Goal: Task Accomplishment & Management: Manage account settings

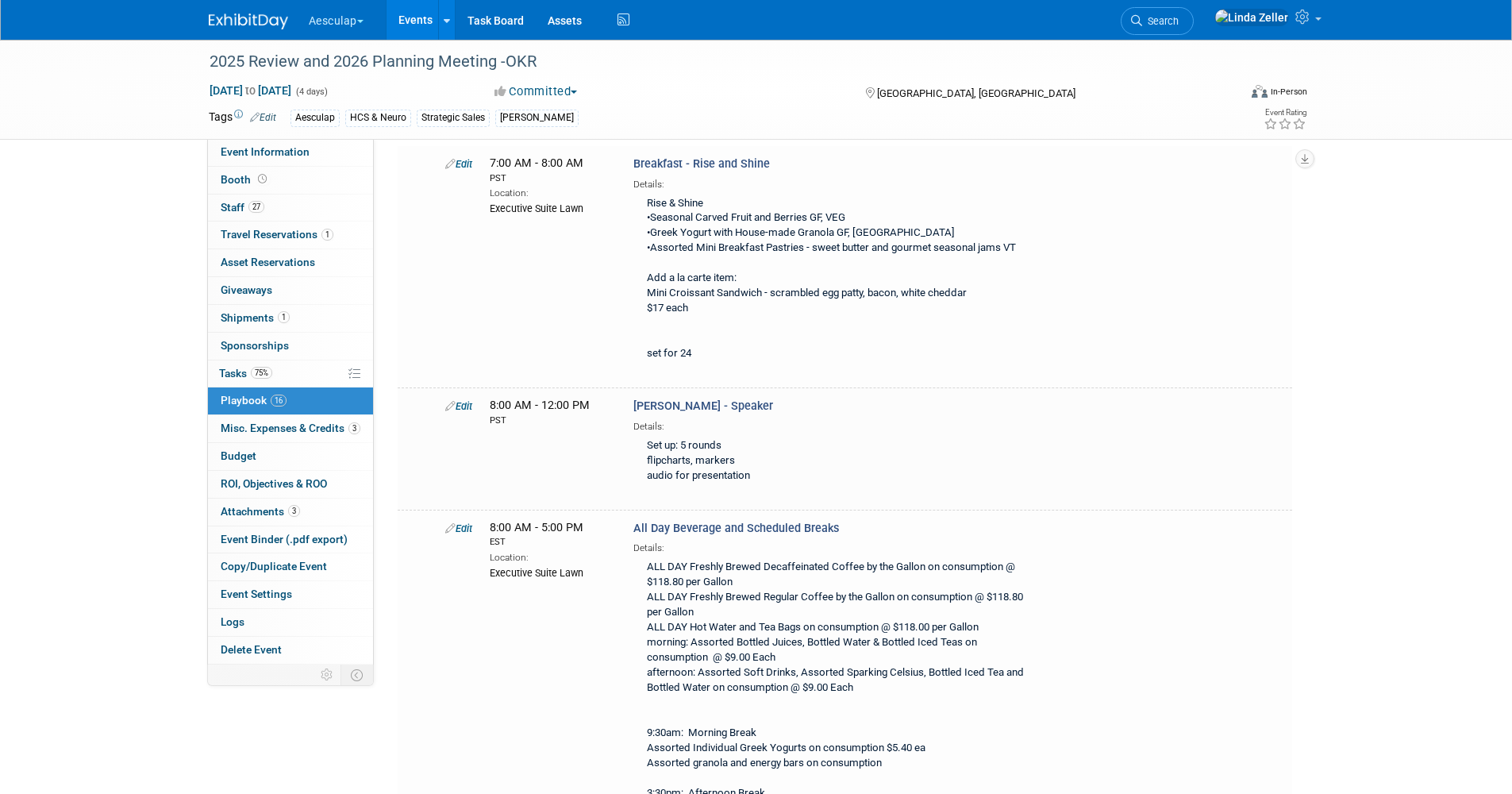
scroll to position [4922, 0]
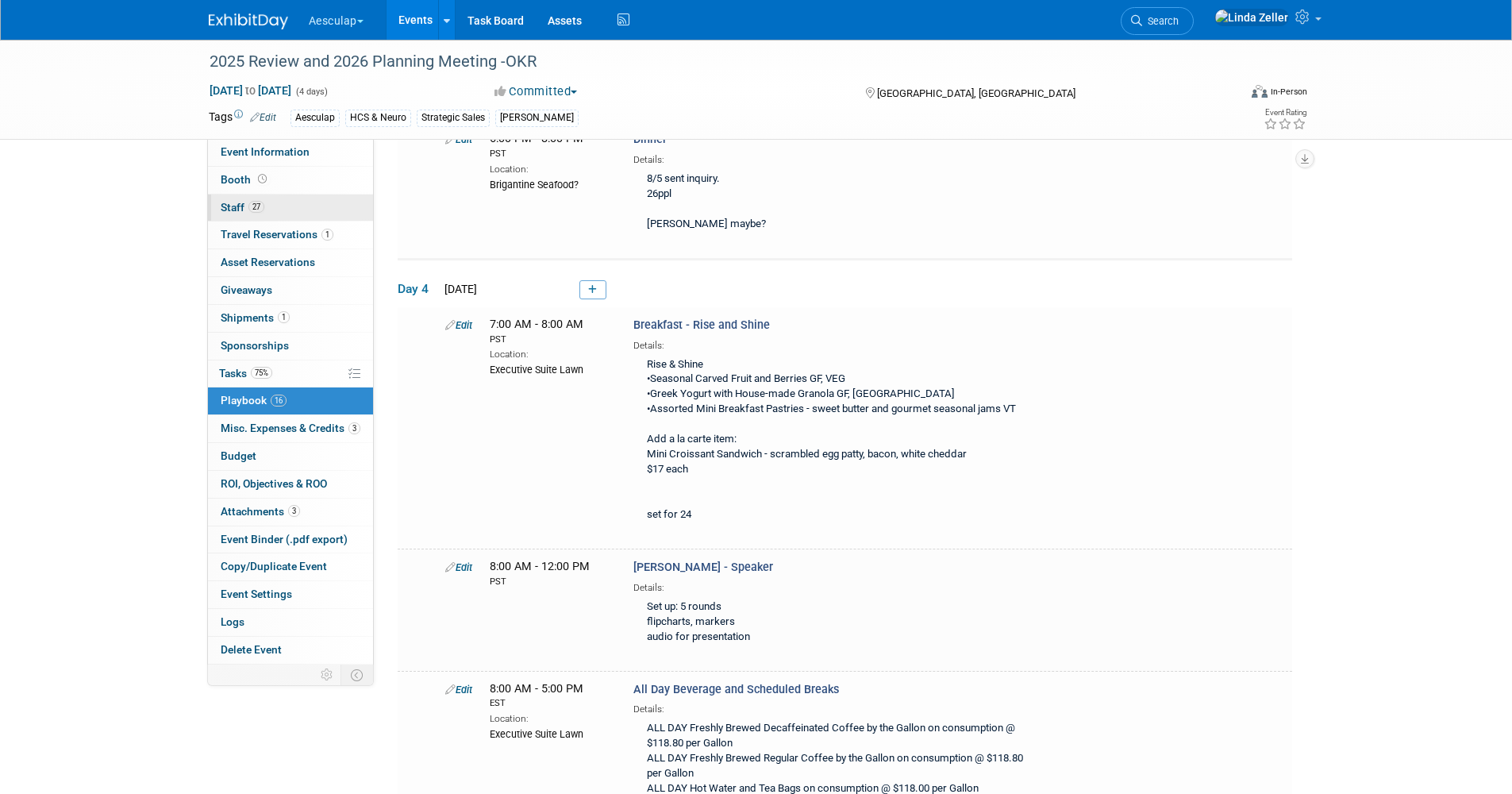
click at [245, 203] on span "Staff 27" at bounding box center [242, 207] width 44 height 13
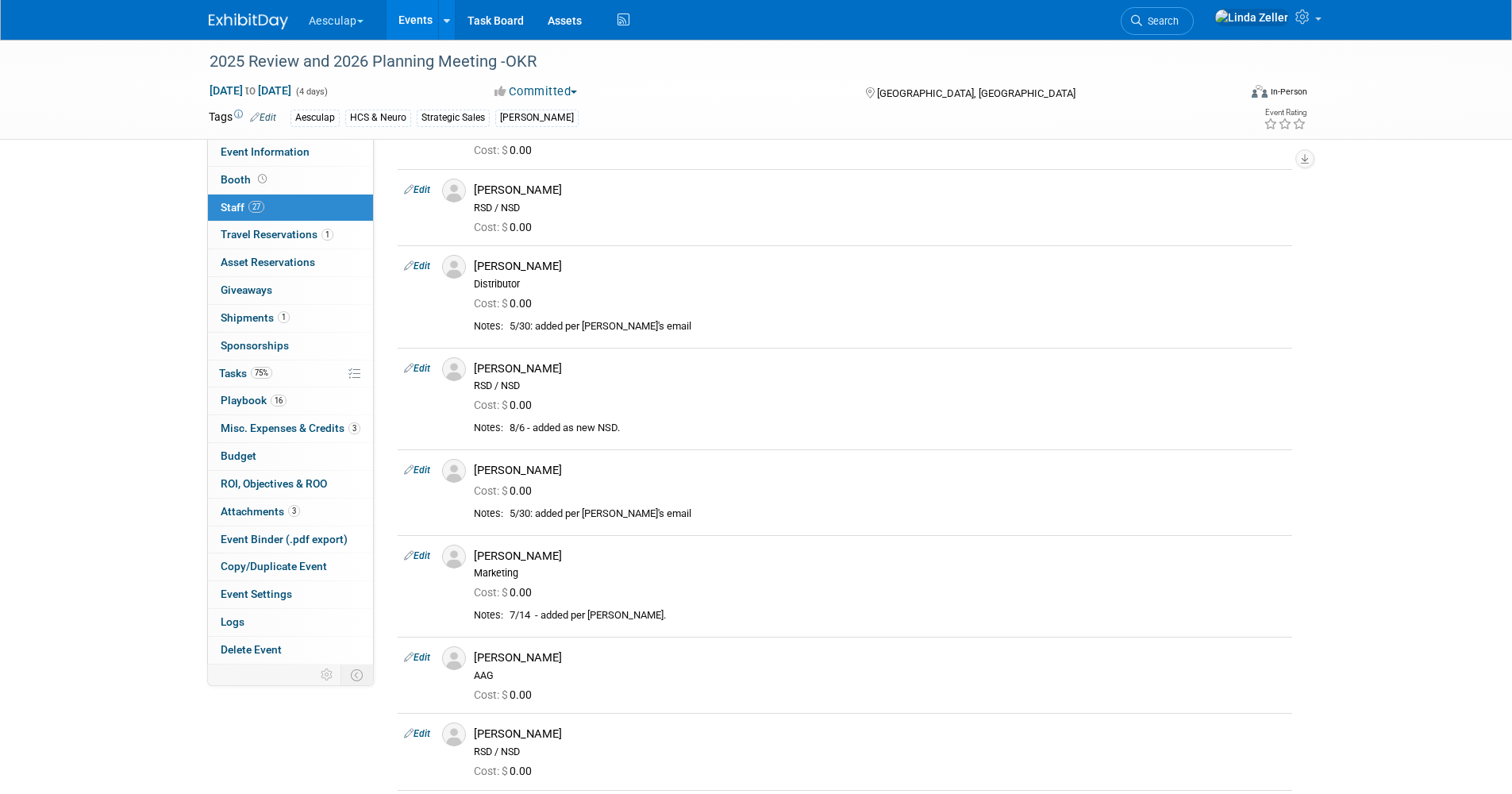
scroll to position [1271, 0]
click at [1003, 26] on span "Search" at bounding box center [1160, 21] width 36 height 12
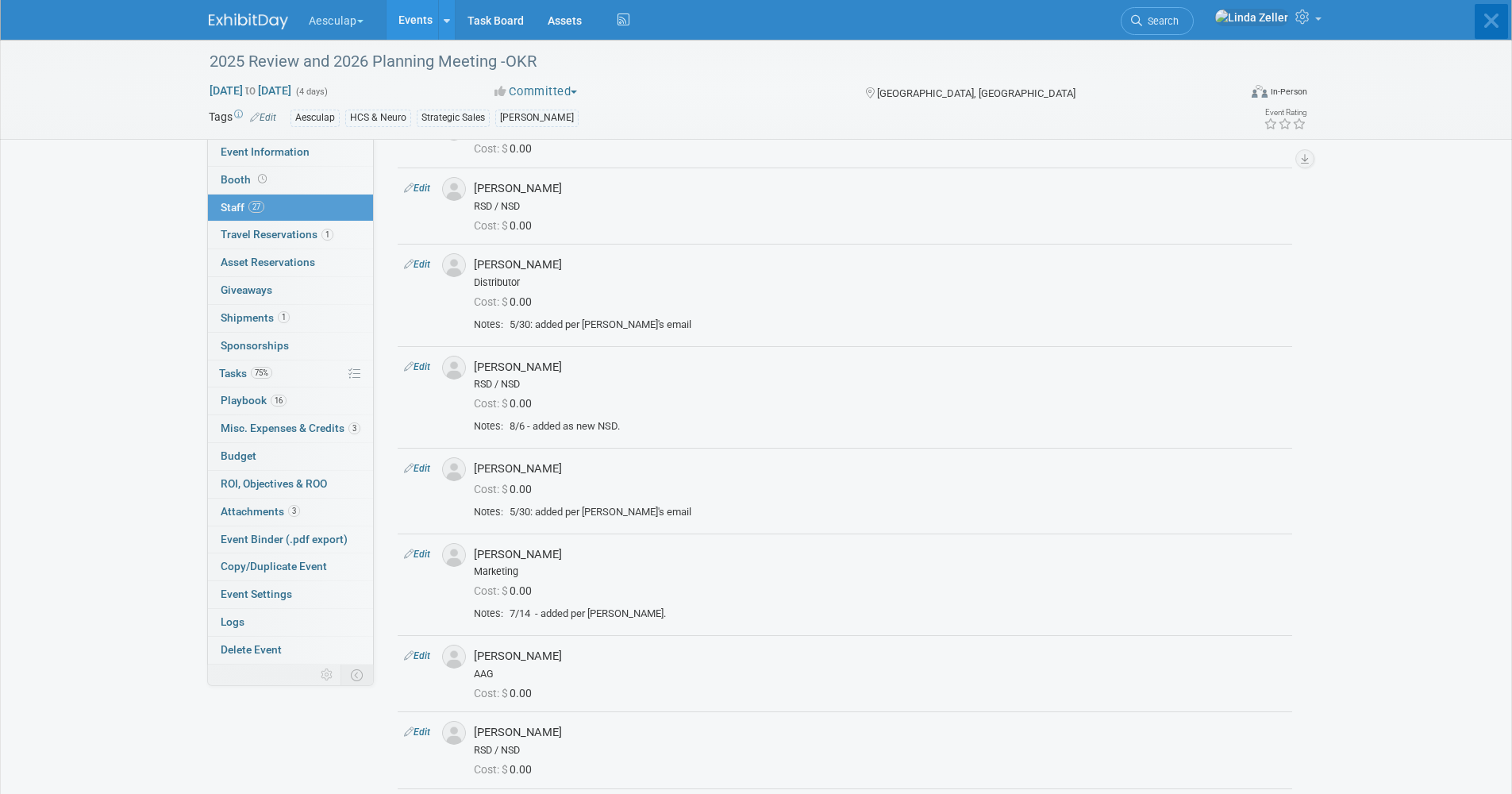
scroll to position [0, 0]
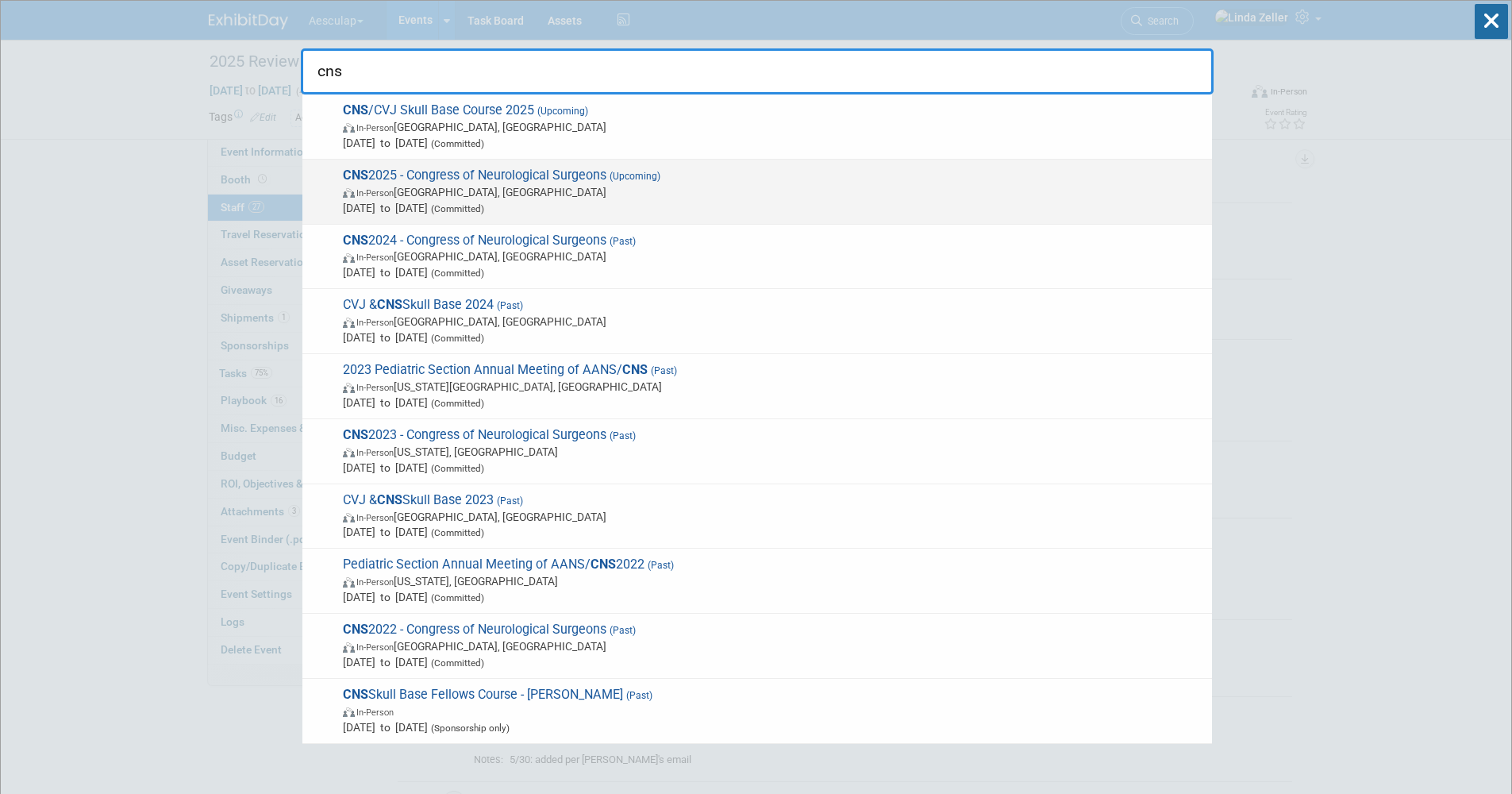
type input "cns"
click at [446, 192] on span "In-Person Los Angeles, CA" at bounding box center [773, 192] width 861 height 16
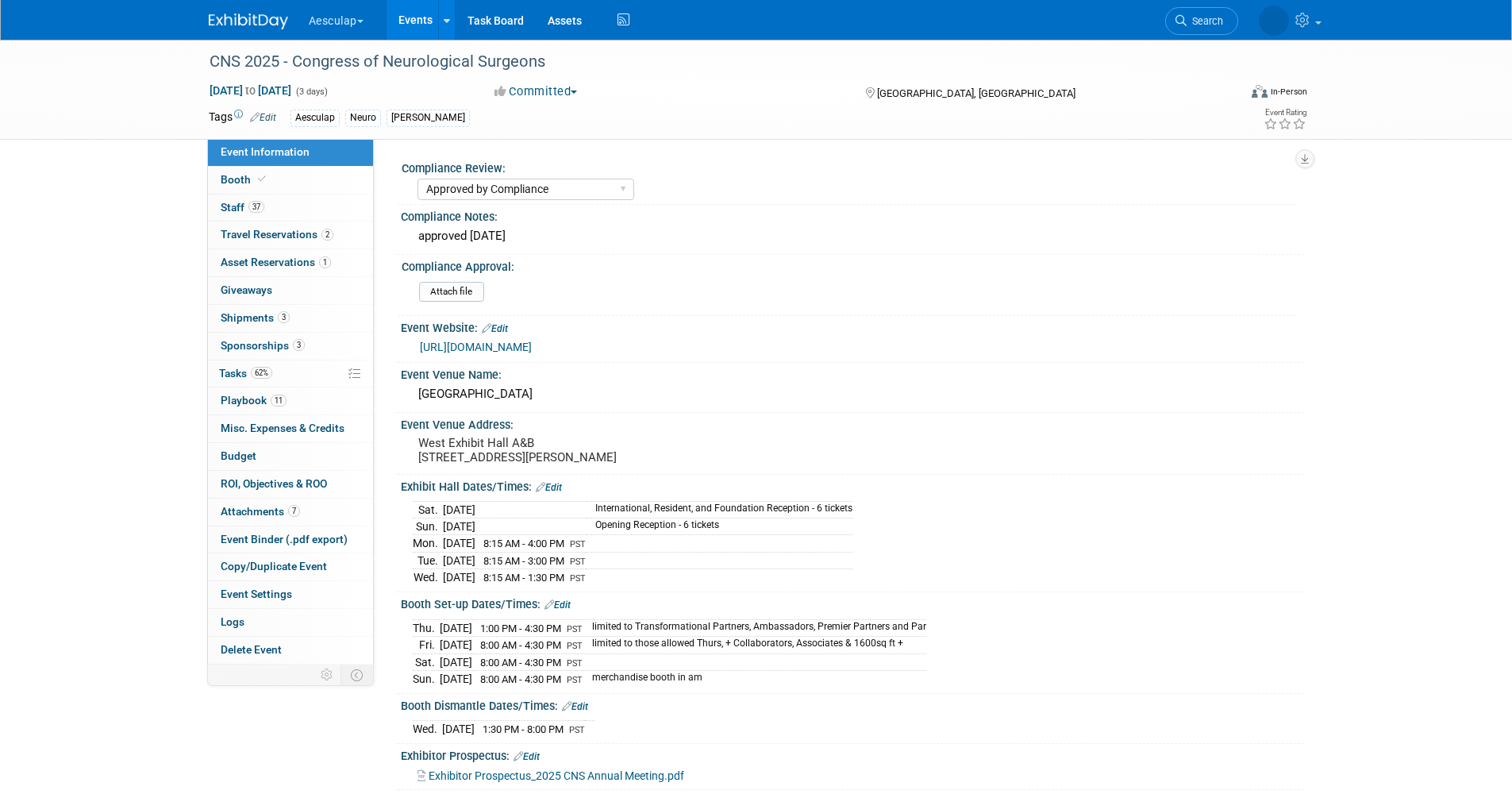
select select "Approved by Compliance"
select select "Neuro"
click at [246, 397] on span "Playbook 11" at bounding box center [253, 399] width 65 height 13
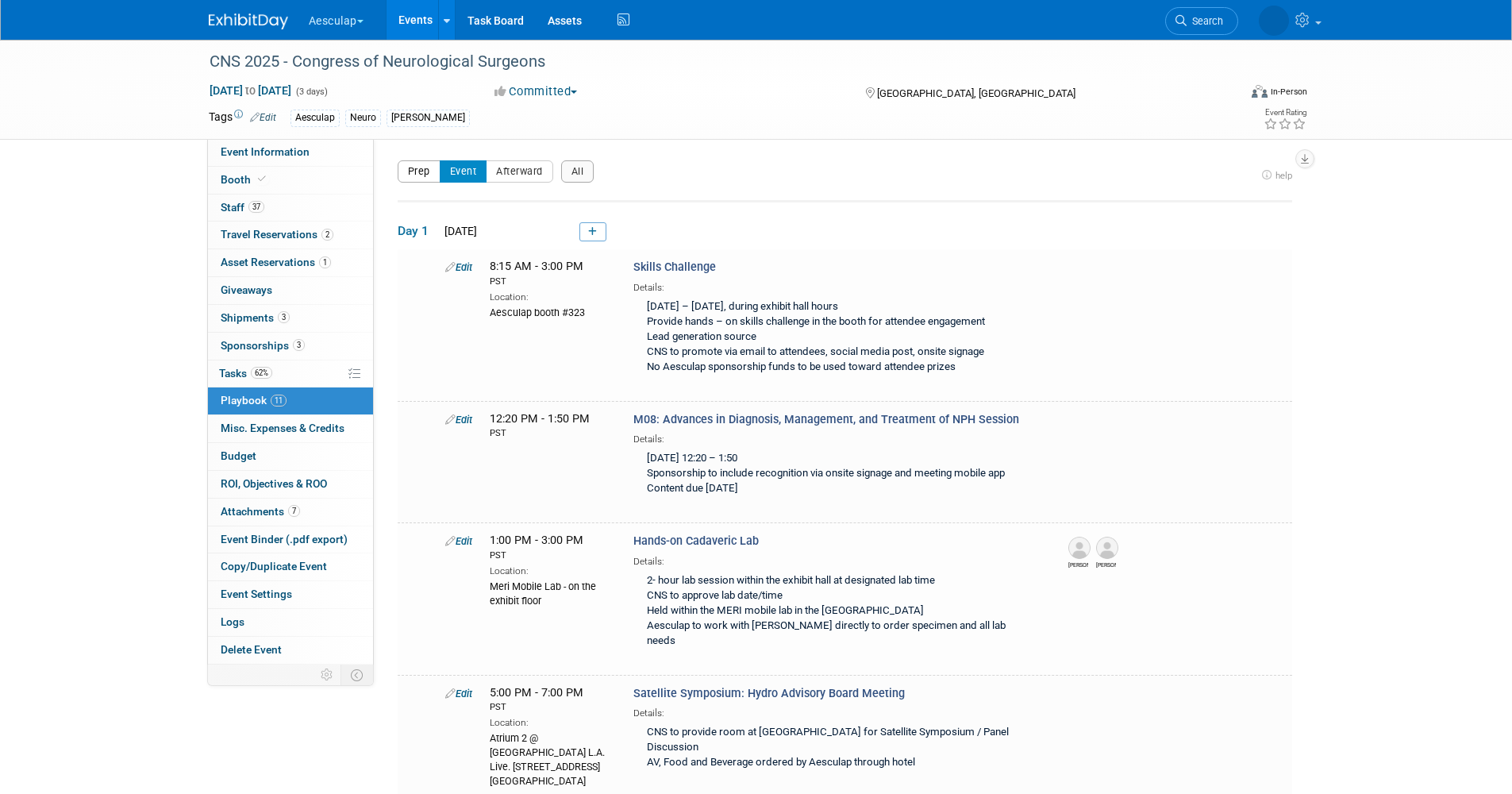
click at [422, 171] on button "Prep" at bounding box center [419, 171] width 43 height 22
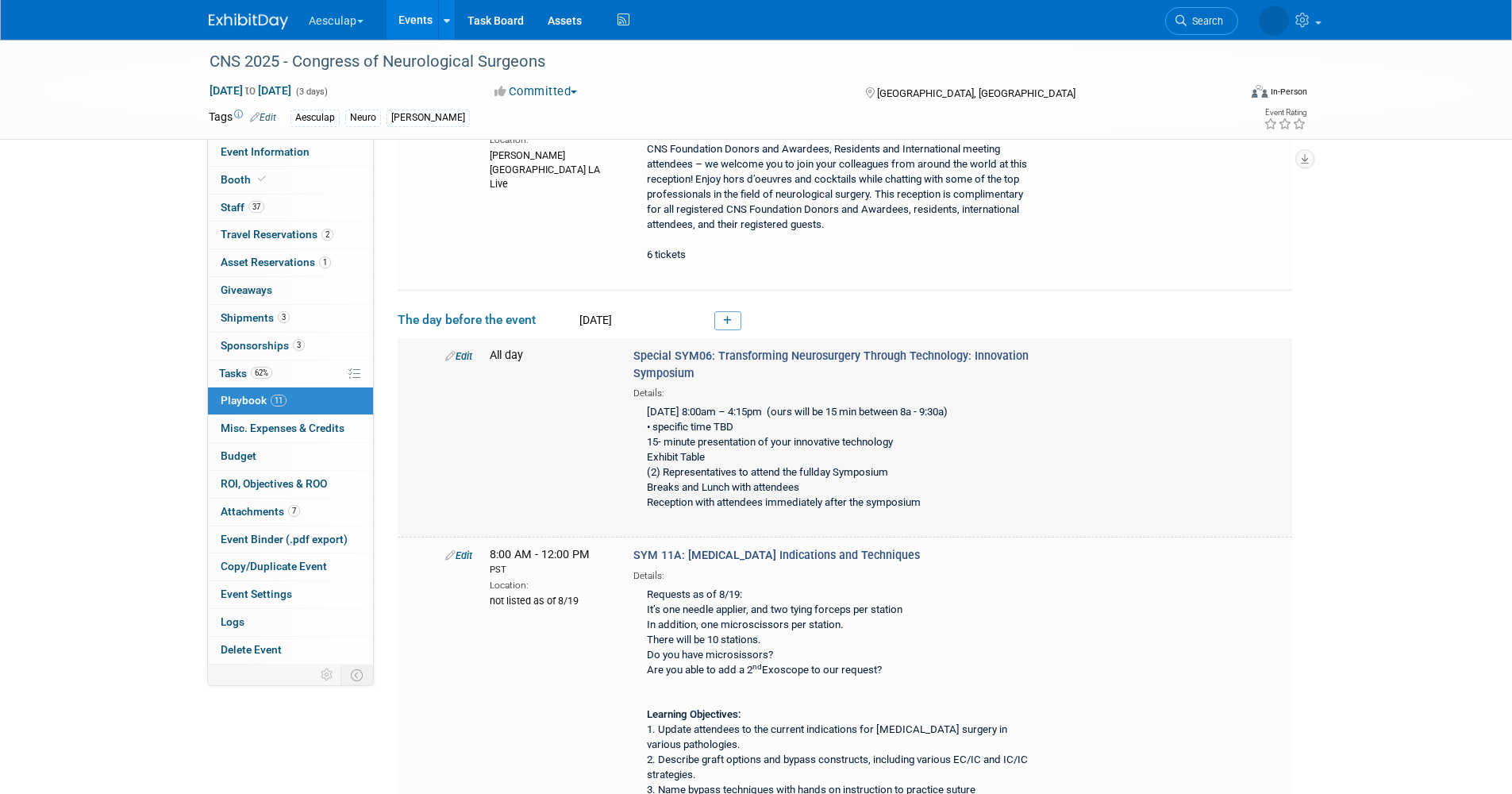
scroll to position [238, 0]
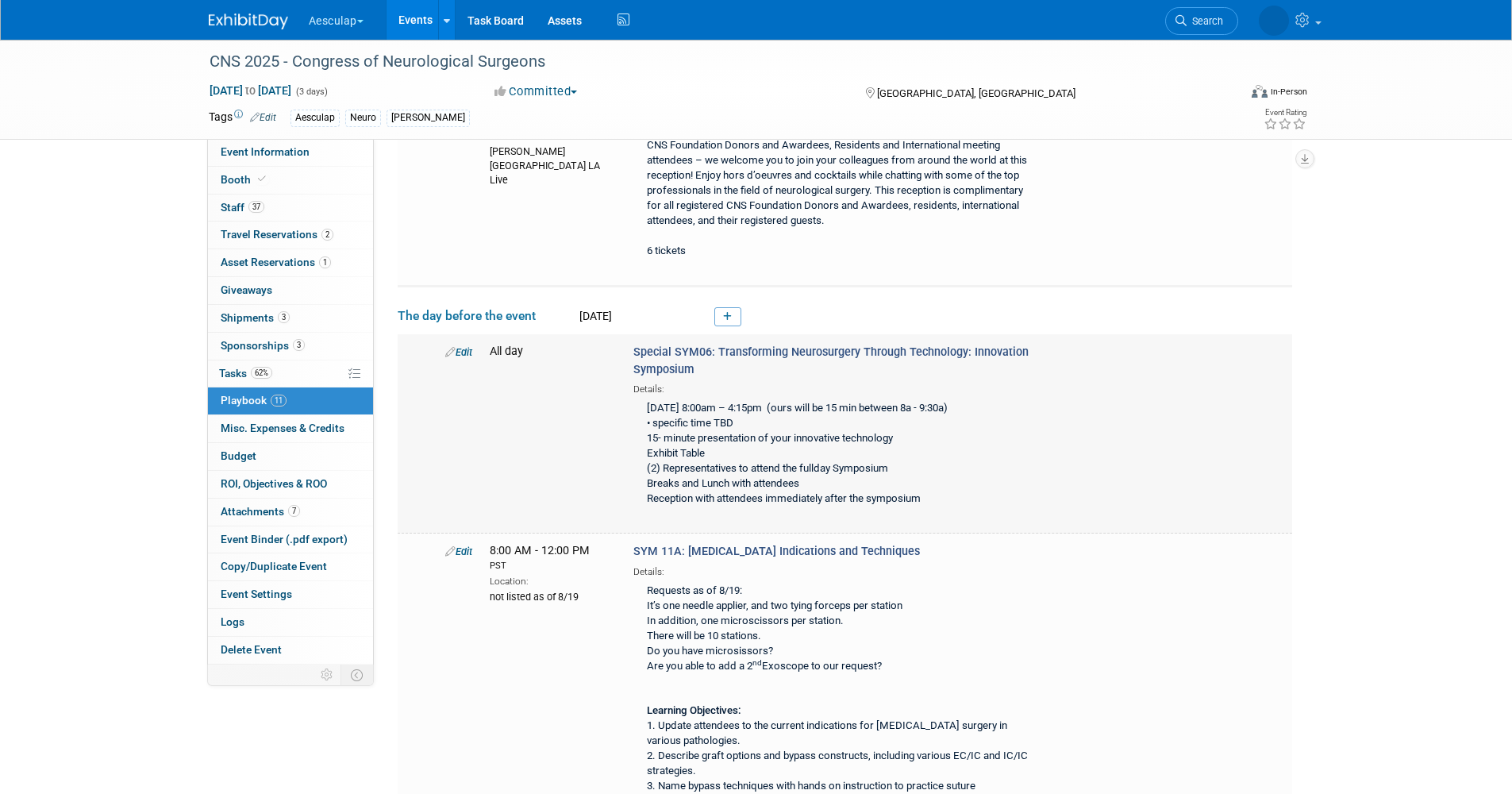
click at [462, 351] on link "Edit" at bounding box center [459, 352] width 27 height 12
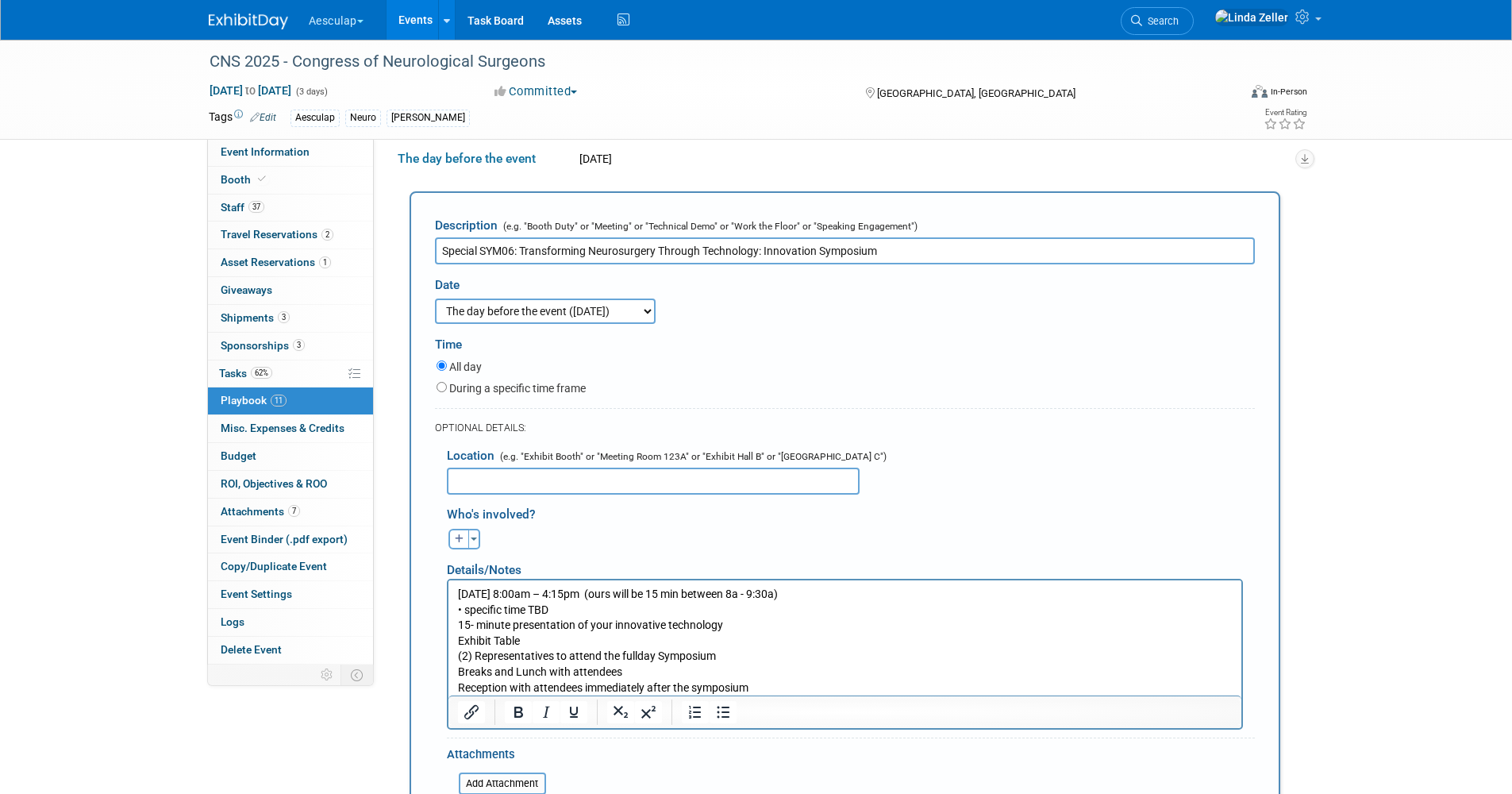
scroll to position [0, 0]
click at [473, 544] on button "Toggle Dropdown" at bounding box center [474, 538] width 12 height 21
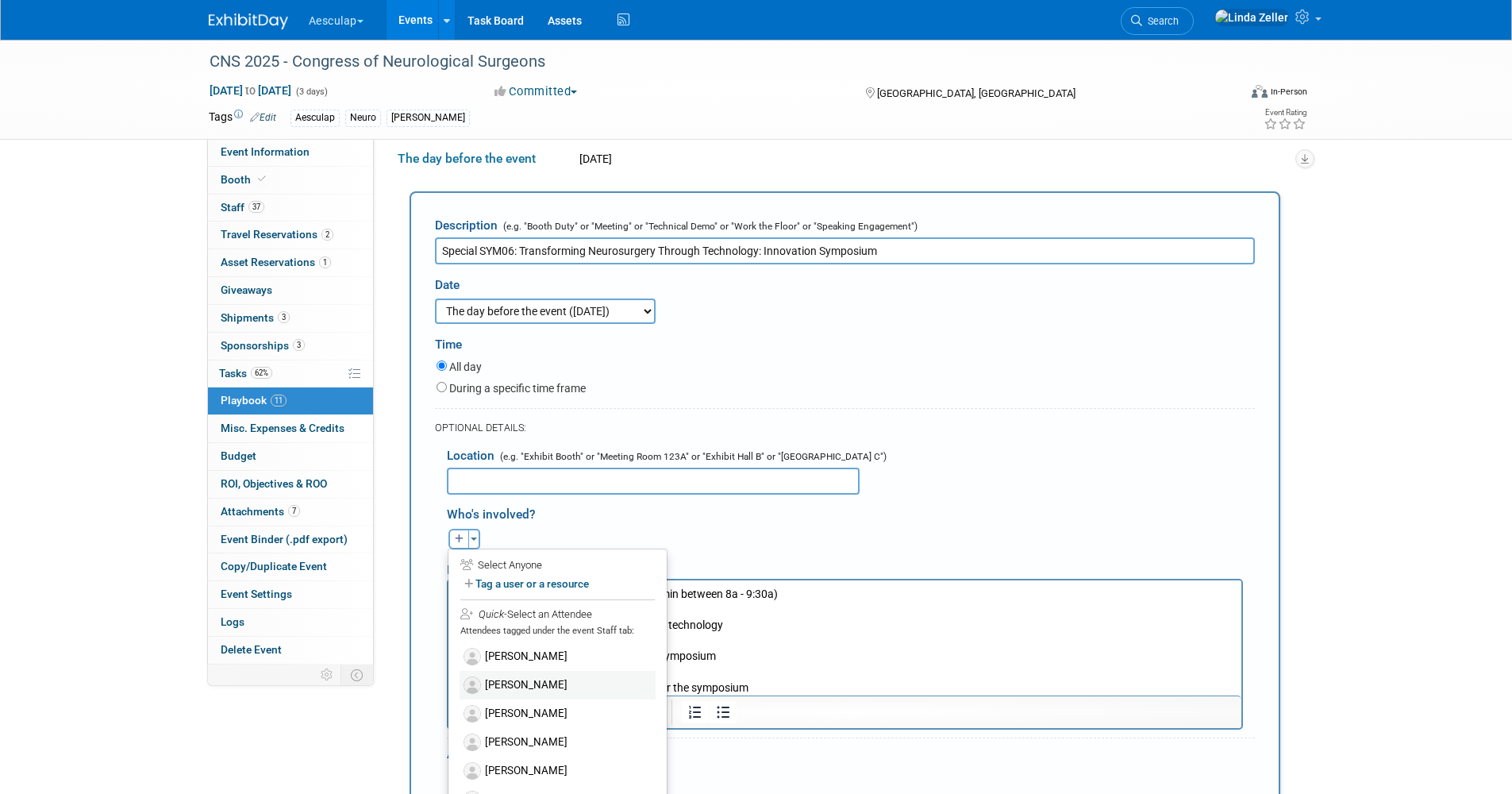
click at [508, 681] on label "[PERSON_NAME]" at bounding box center [557, 685] width 196 height 28
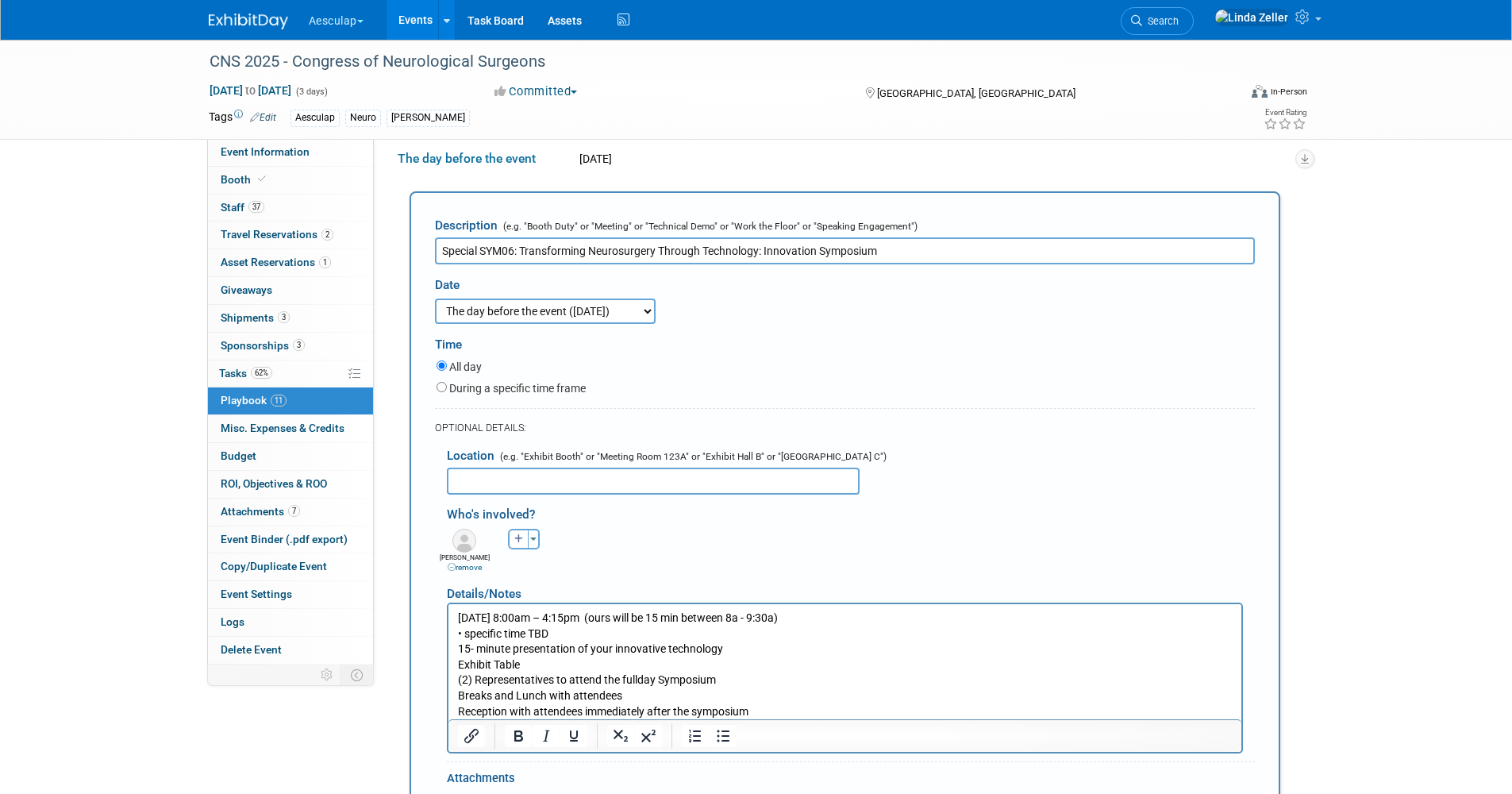
click at [458, 617] on p "[DATE] 8:00am – 4:15pm (ours will be 15 min between 8a - 9:30a) • specific time…" at bounding box center [843, 663] width 774 height 108
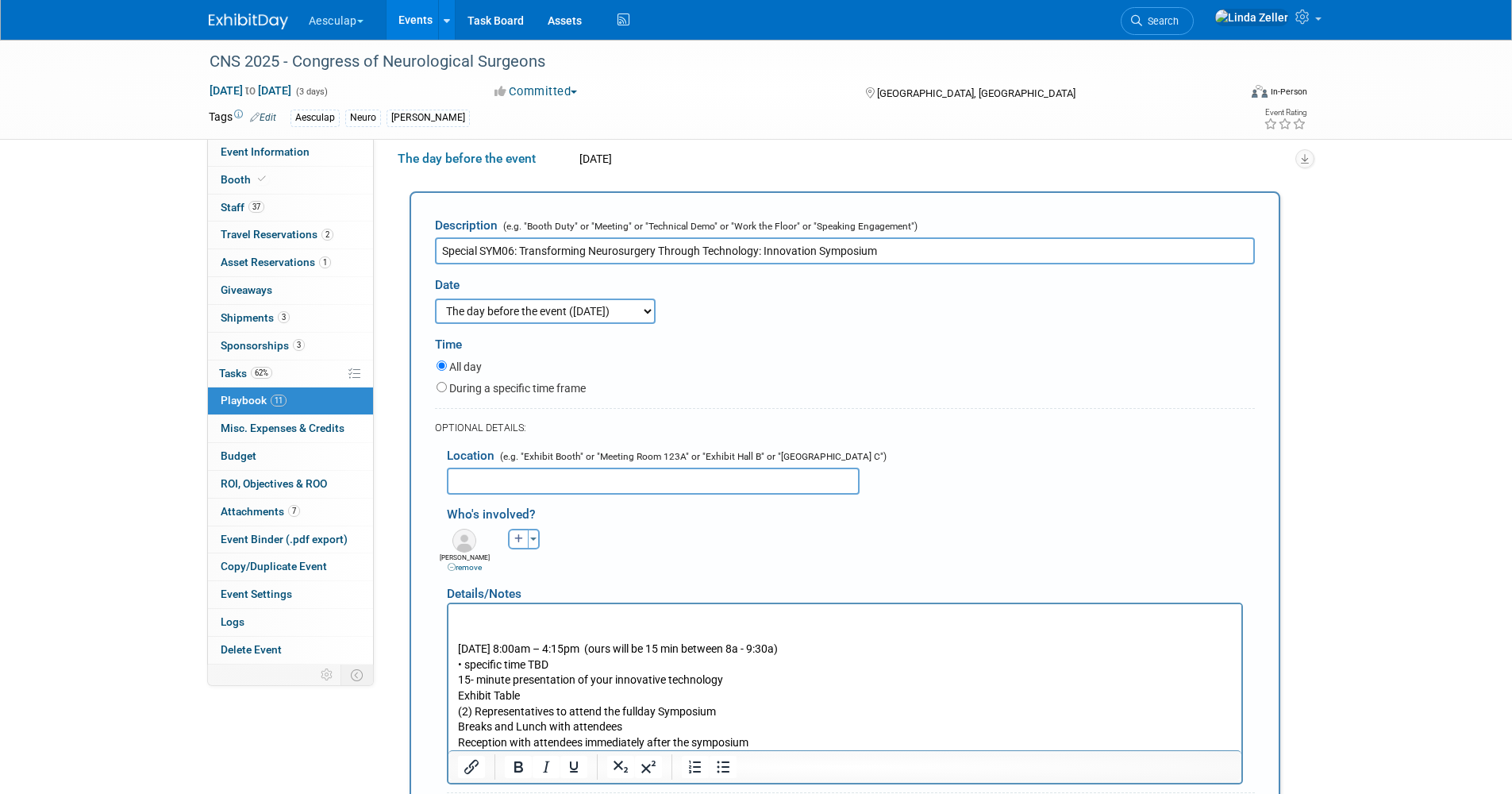
click at [457, 610] on p "Rich Text Area. Press ALT-0 for help." at bounding box center [843, 617] width 774 height 16
click at [495, 617] on p "title:" at bounding box center [843, 617] width 774 height 16
drag, startPoint x: 612, startPoint y: 503, endPoint x: 596, endPoint y: 496, distance: 17.5
click at [605, 500] on div "Who's involved?" at bounding box center [851, 512] width 808 height 26
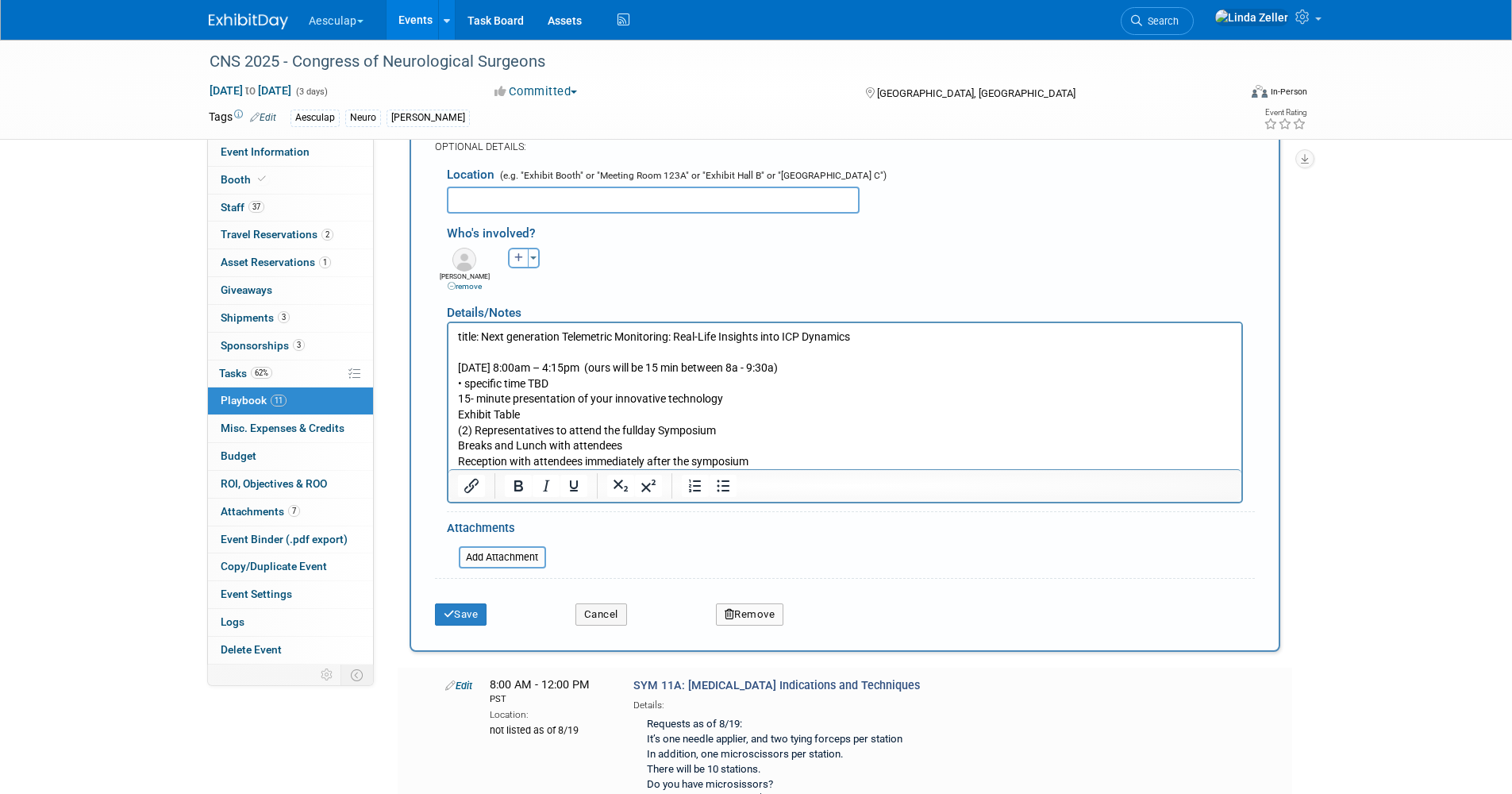
scroll to position [710, 0]
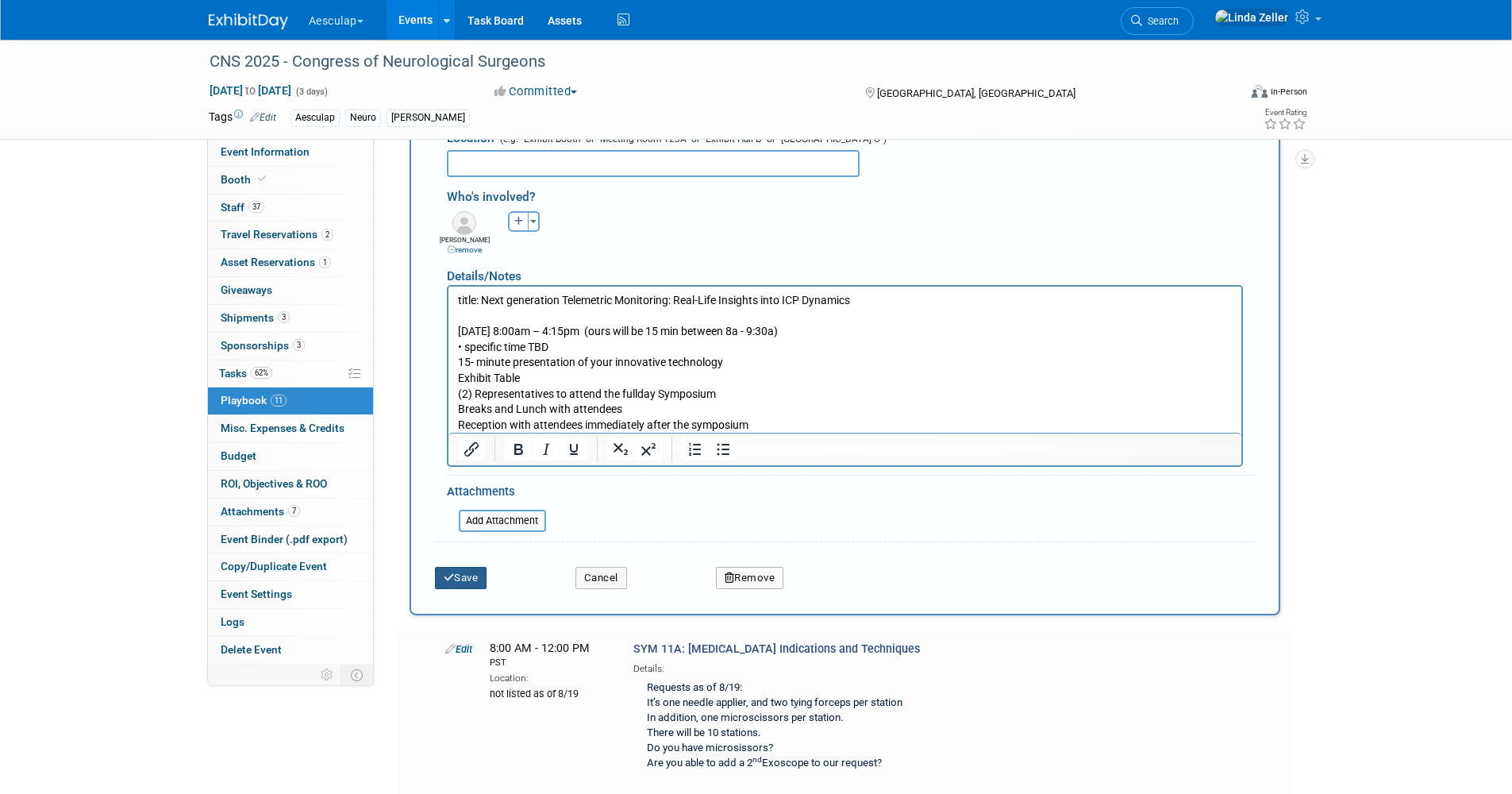
click at [453, 579] on icon "submit" at bounding box center [448, 577] width 11 height 11
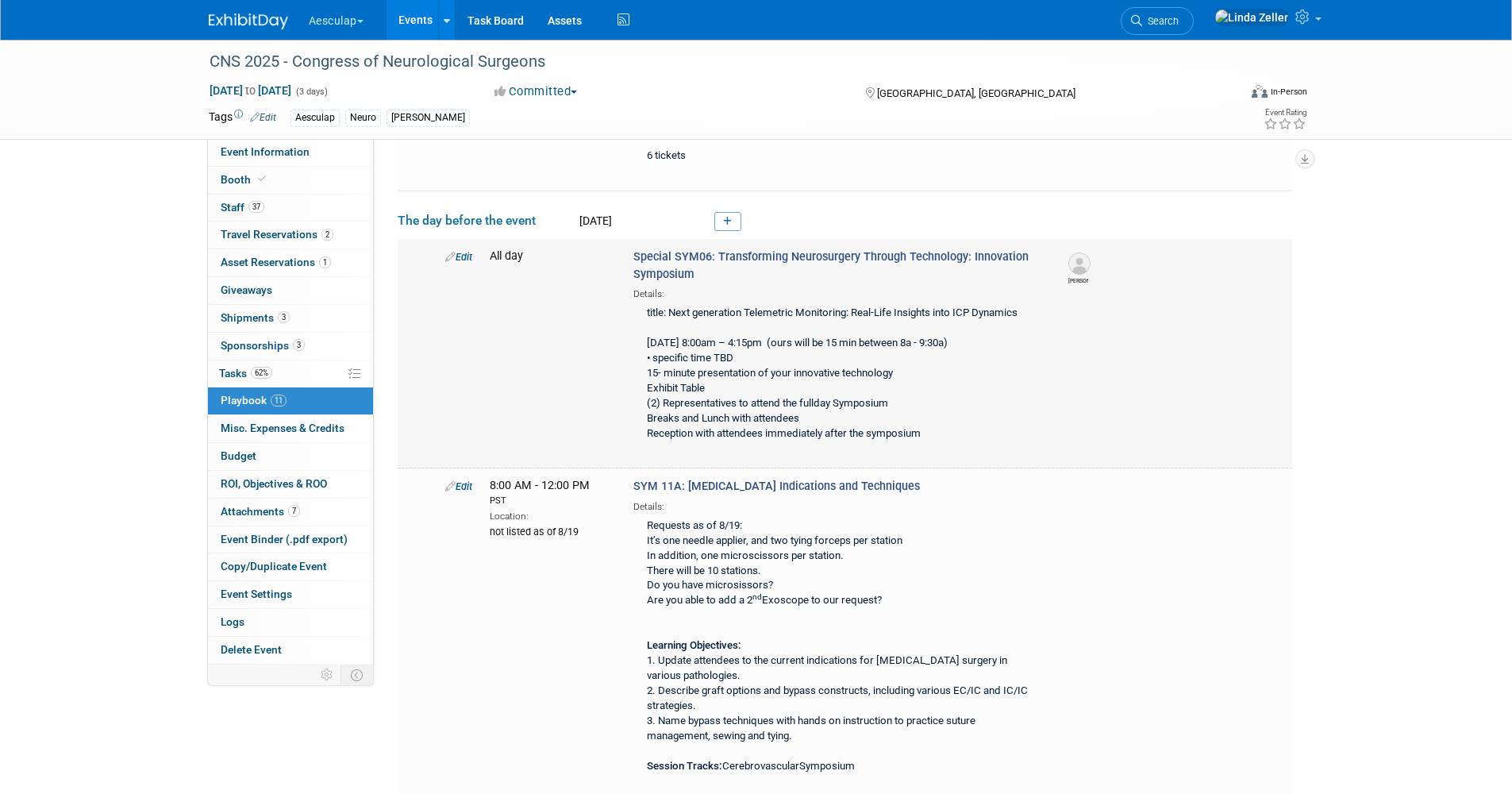
scroll to position [397, 0]
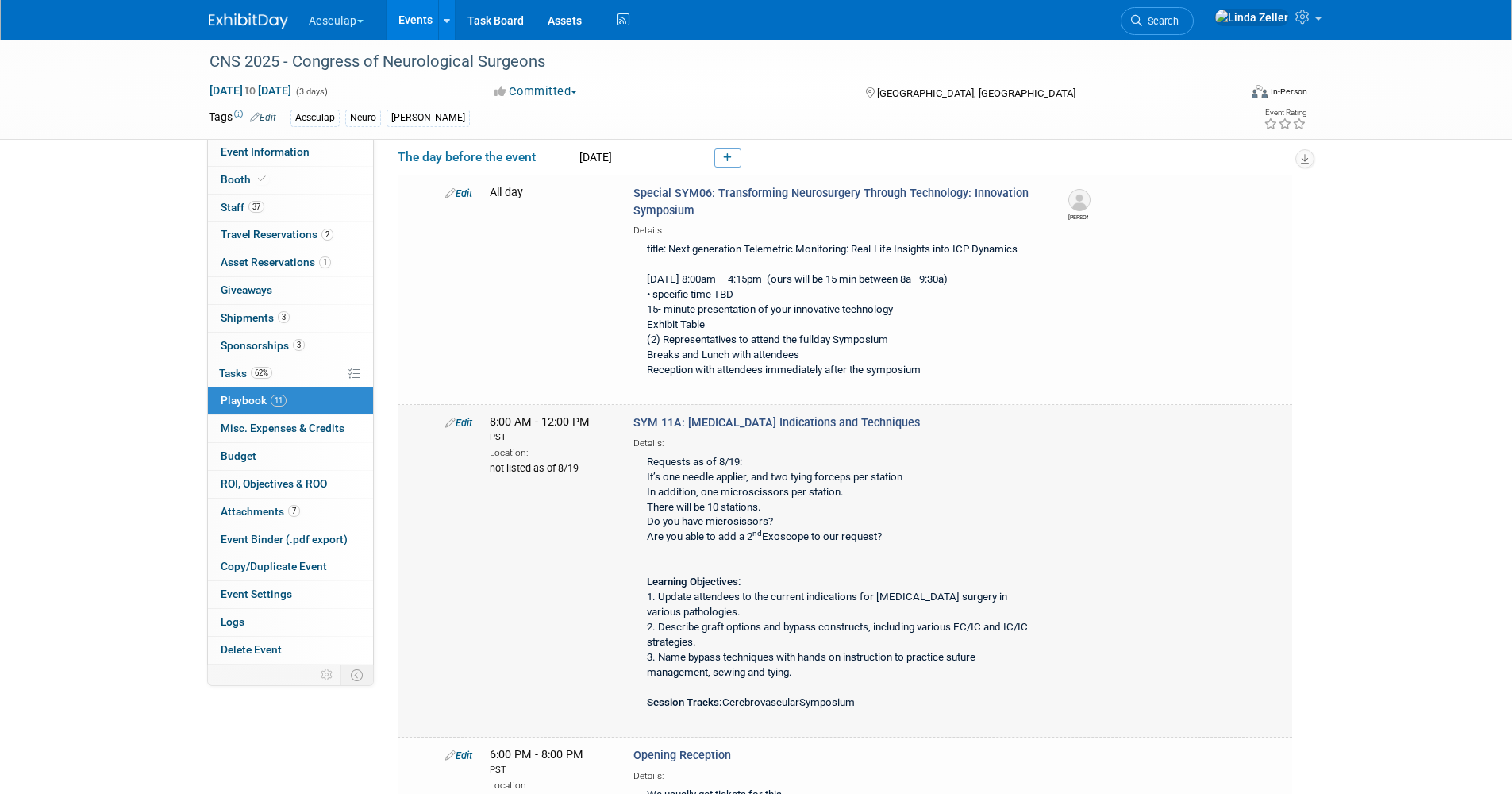
click at [465, 418] on link "Edit" at bounding box center [459, 423] width 27 height 12
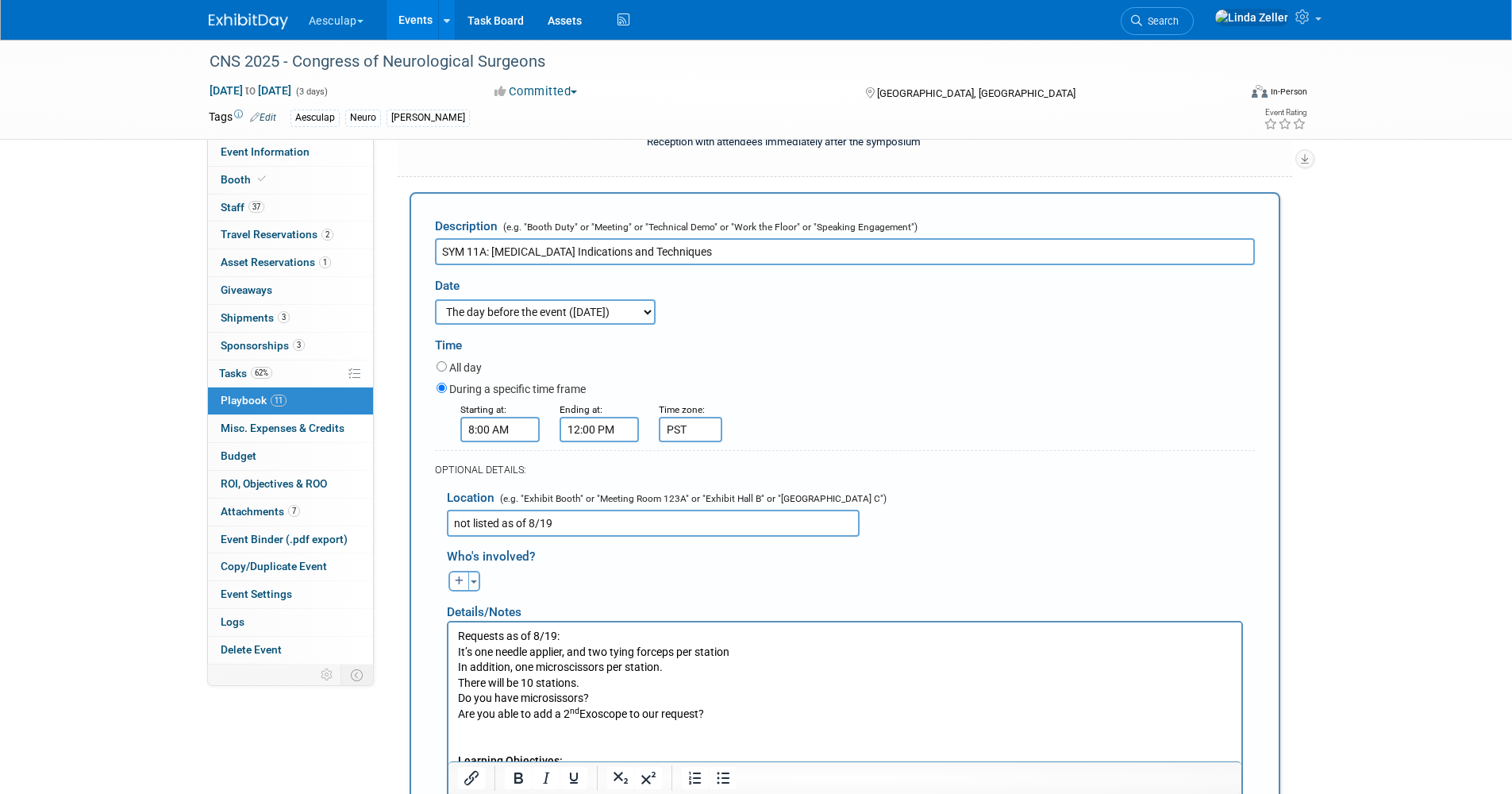
scroll to position [0, 0]
click at [553, 520] on input "not listed as of 8/19" at bounding box center [653, 523] width 413 height 27
type input "not listed as of 8/26"
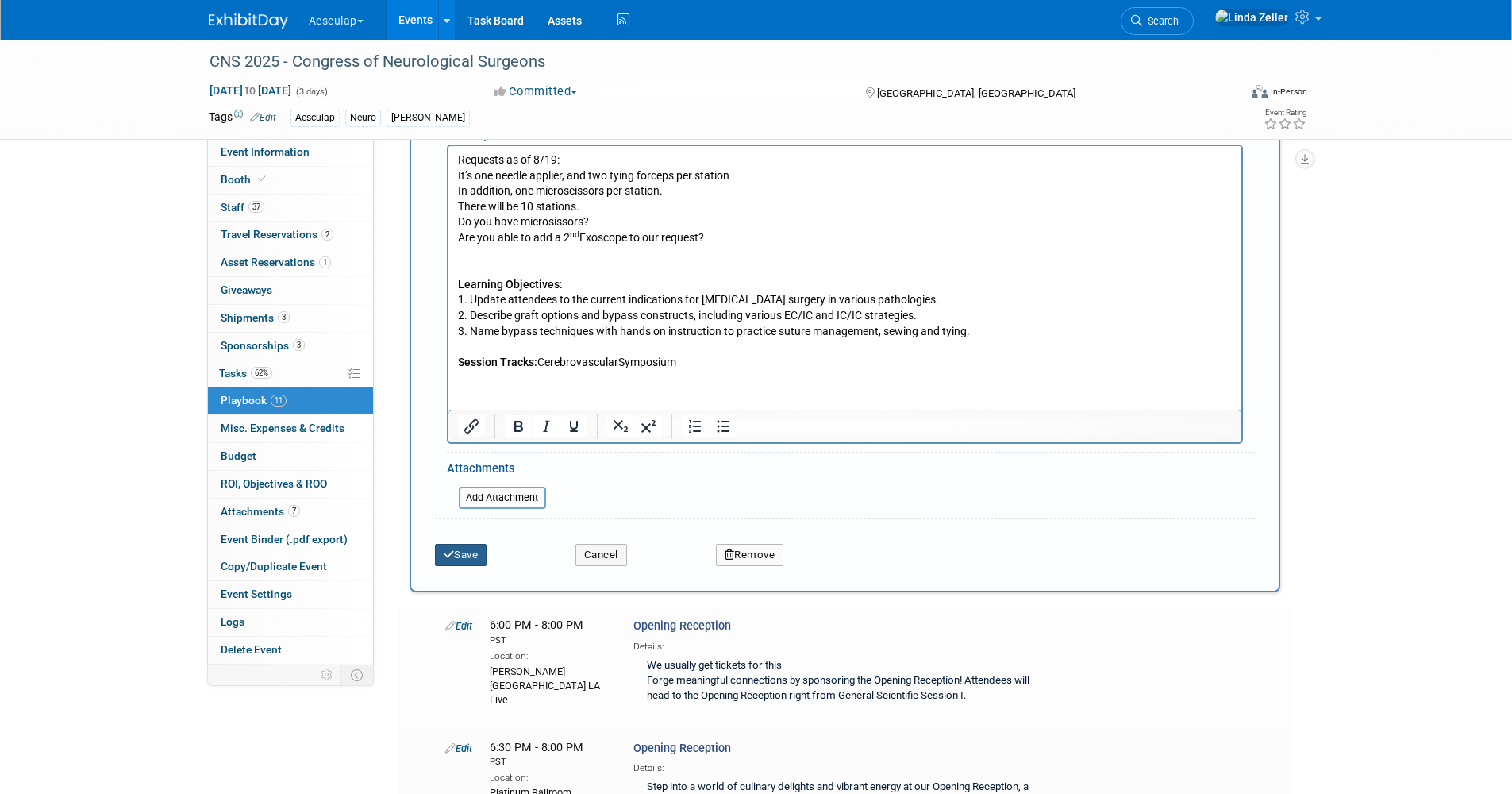
click at [469, 550] on button "Save" at bounding box center [462, 555] width 53 height 22
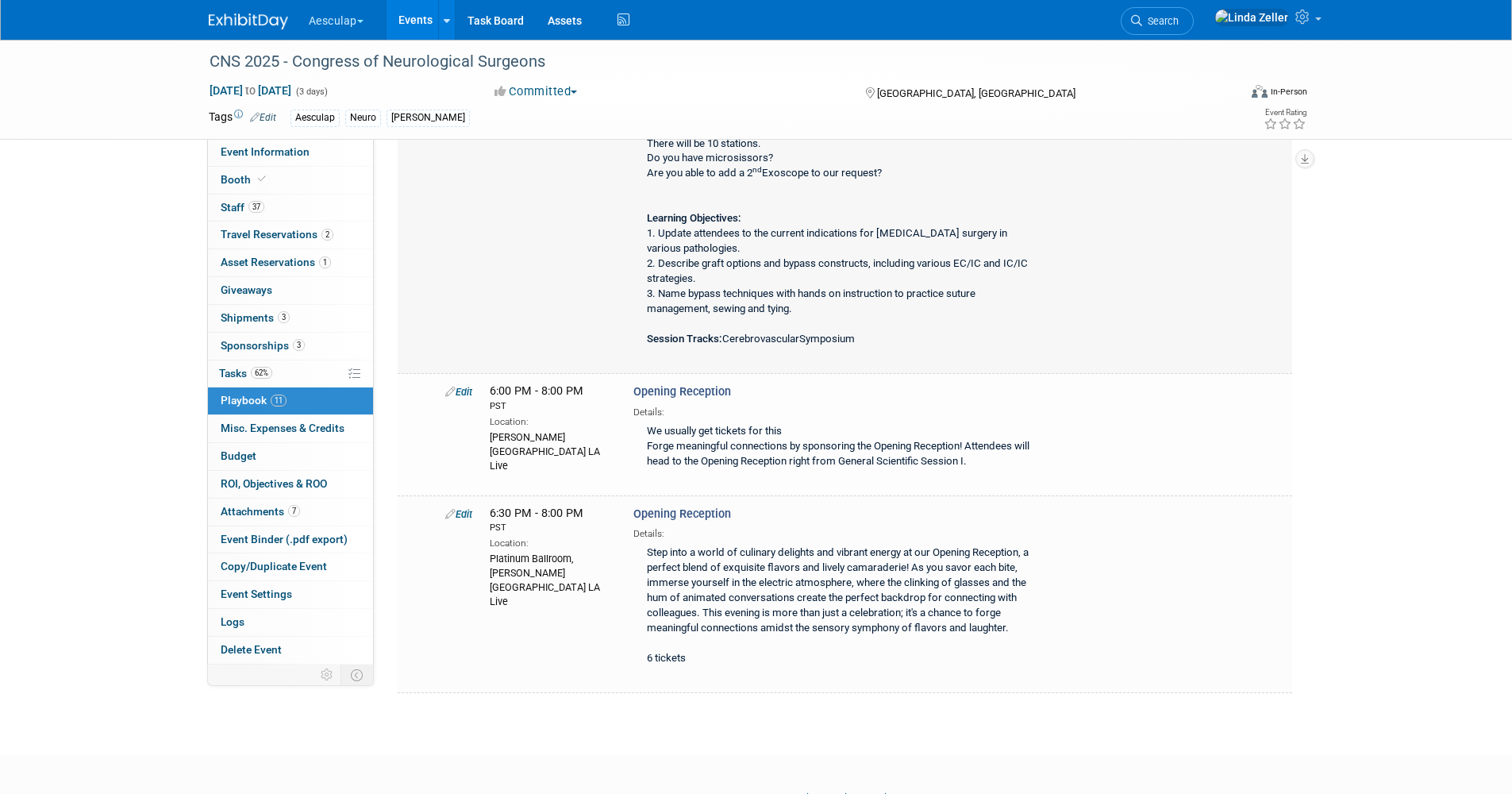
scroll to position [830, 0]
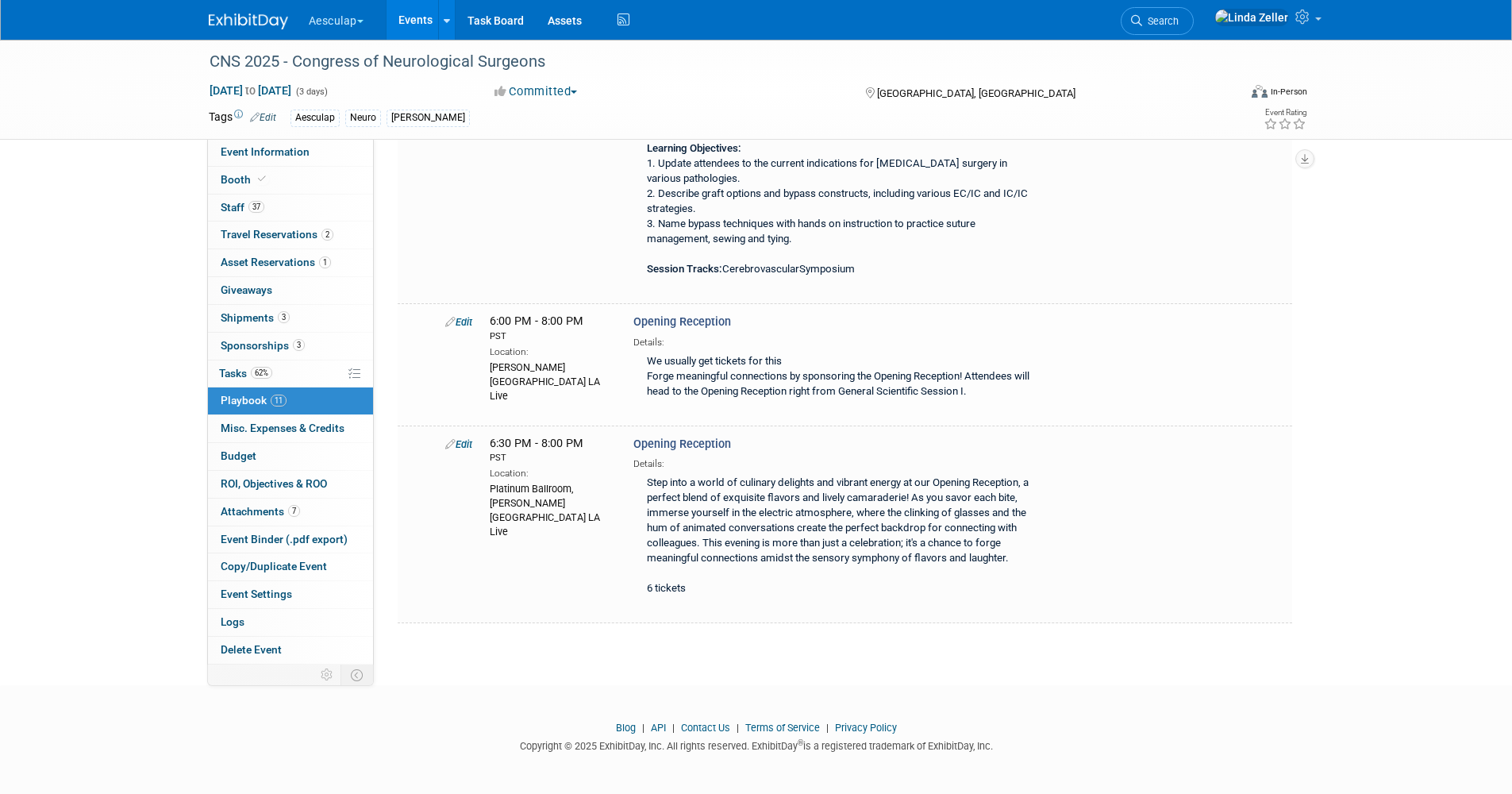
click at [463, 320] on link "Edit" at bounding box center [459, 322] width 27 height 12
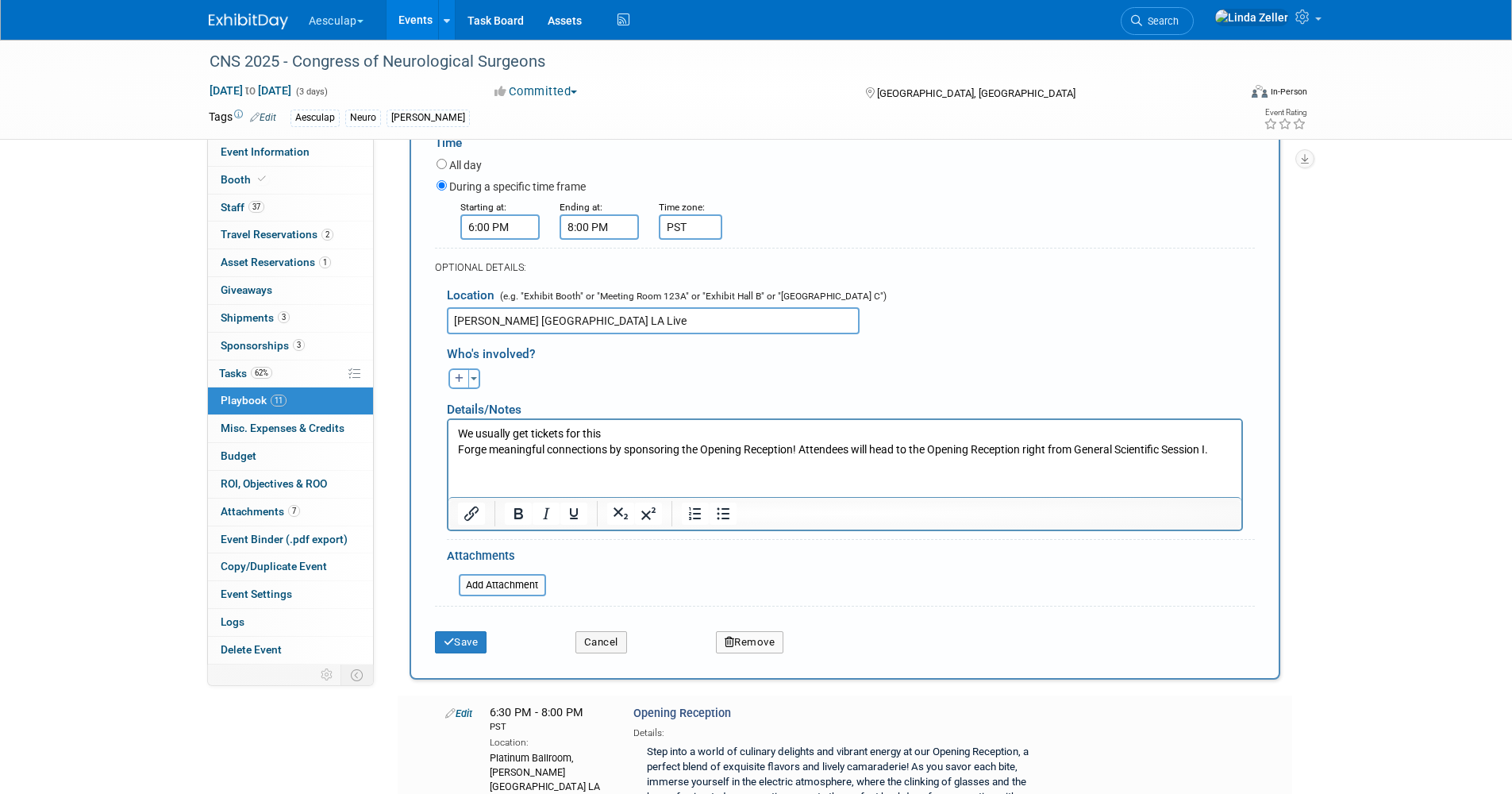
scroll to position [1191, 0]
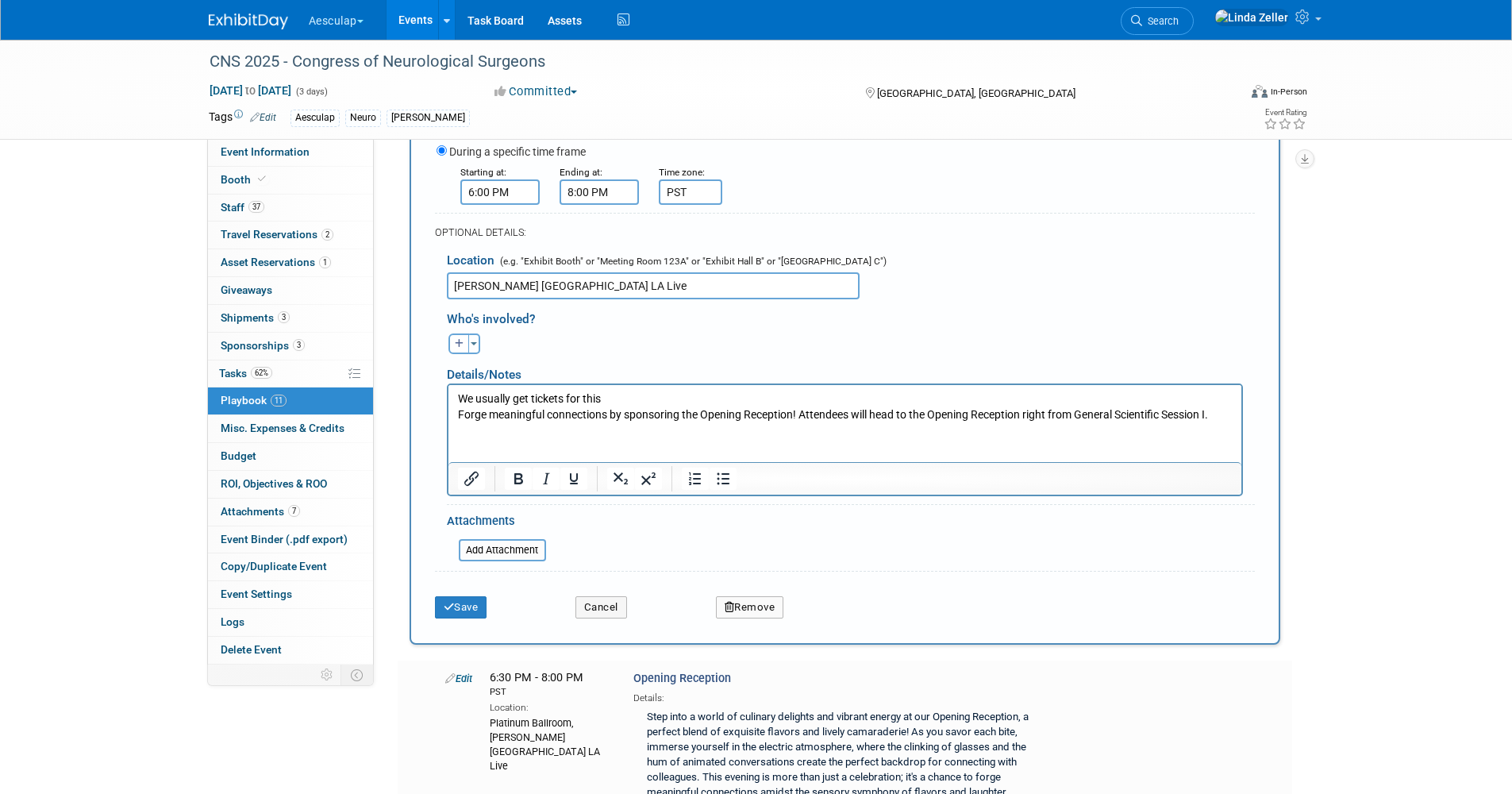
click at [767, 584] on div "Save Cancel Remove" at bounding box center [845, 603] width 820 height 49
click at [756, 606] on button "Remove" at bounding box center [750, 607] width 68 height 22
click at [832, 618] on link "Yes" at bounding box center [838, 620] width 46 height 25
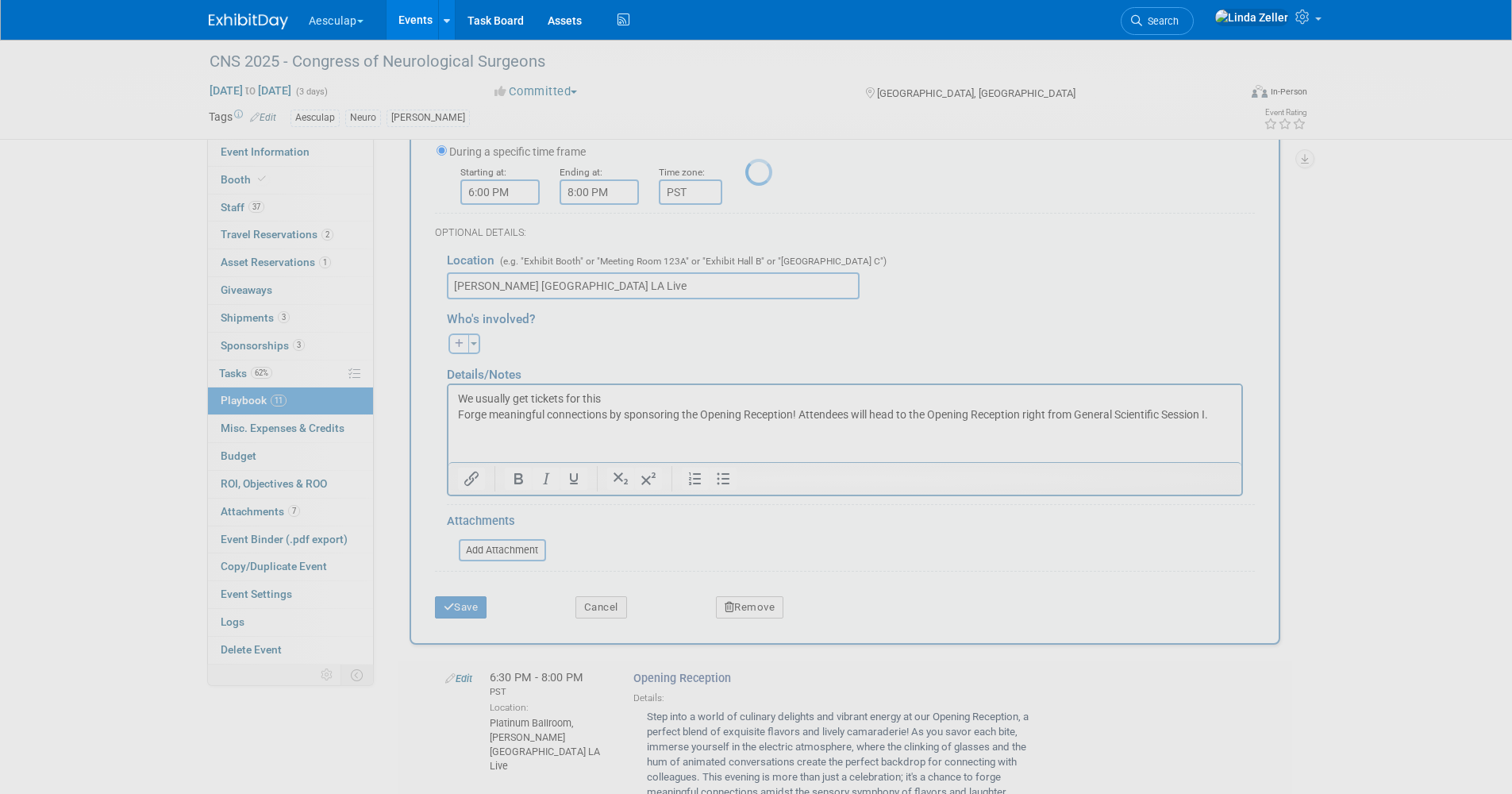
scroll to position [42, 0]
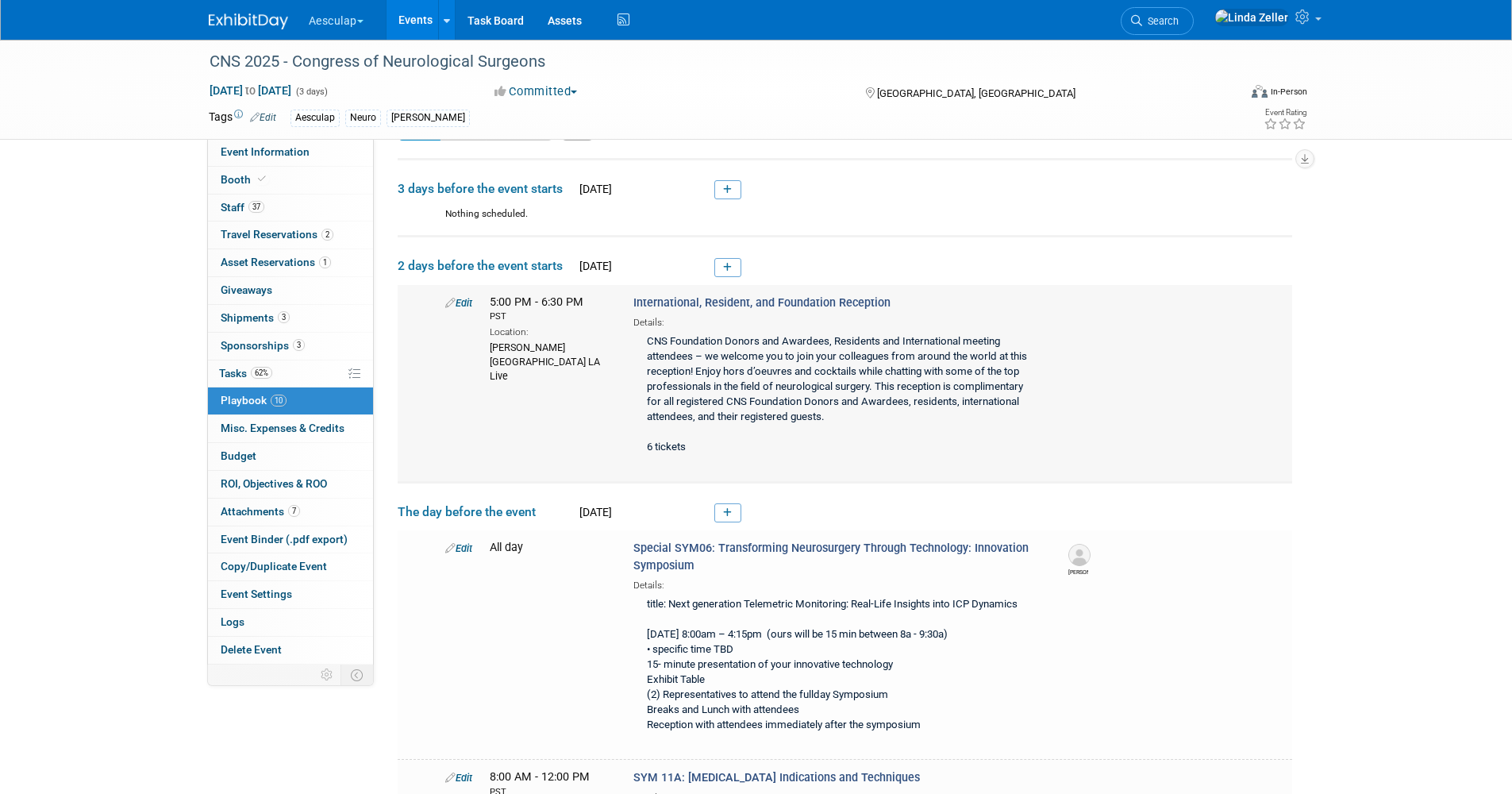
click at [460, 301] on link "Edit" at bounding box center [459, 303] width 27 height 12
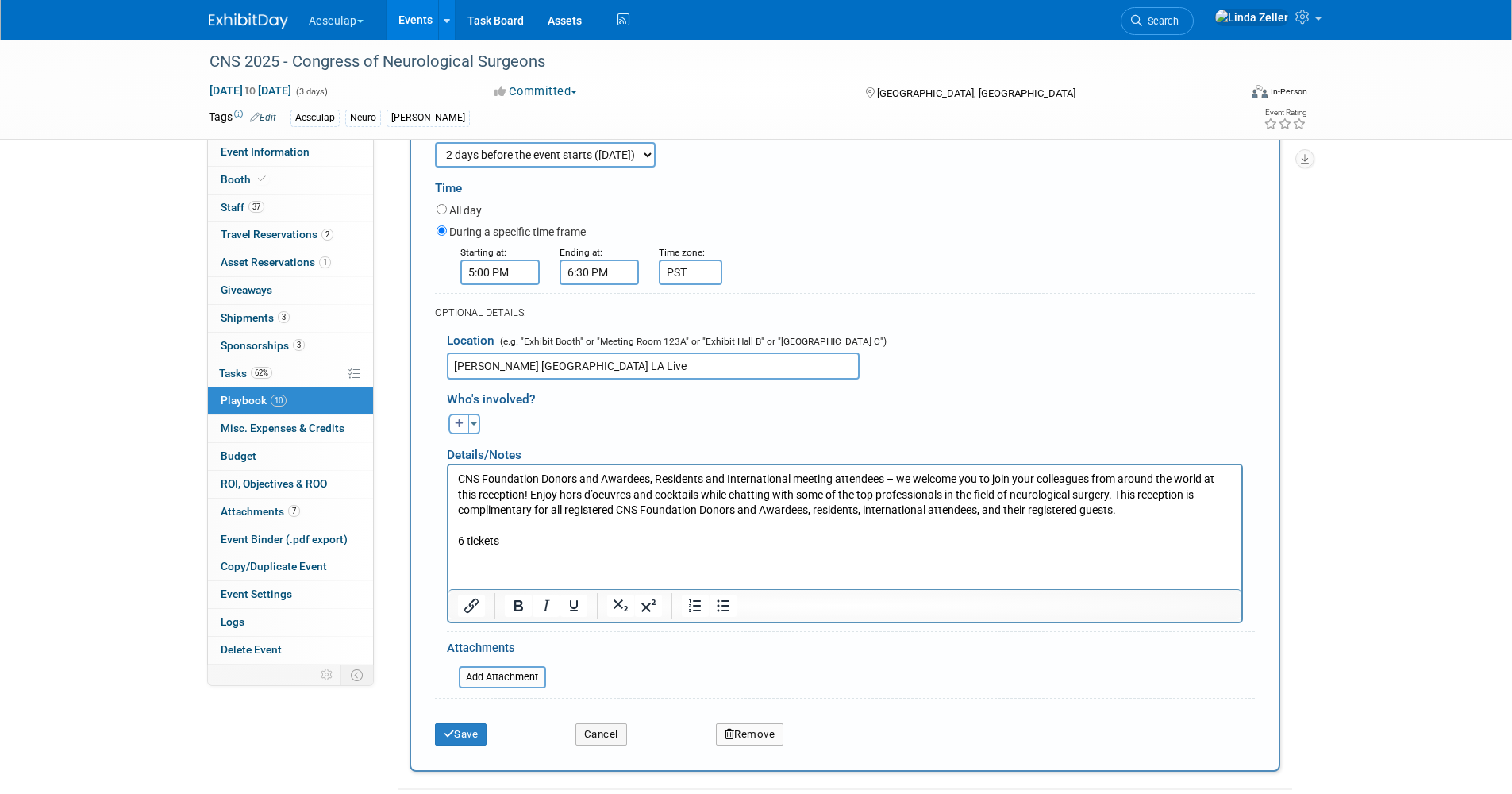
scroll to position [306, 0]
click at [457, 477] on p "CNS Foundation Donors and Awardees, Residents and International meeting attende…" at bounding box center [843, 508] width 774 height 78
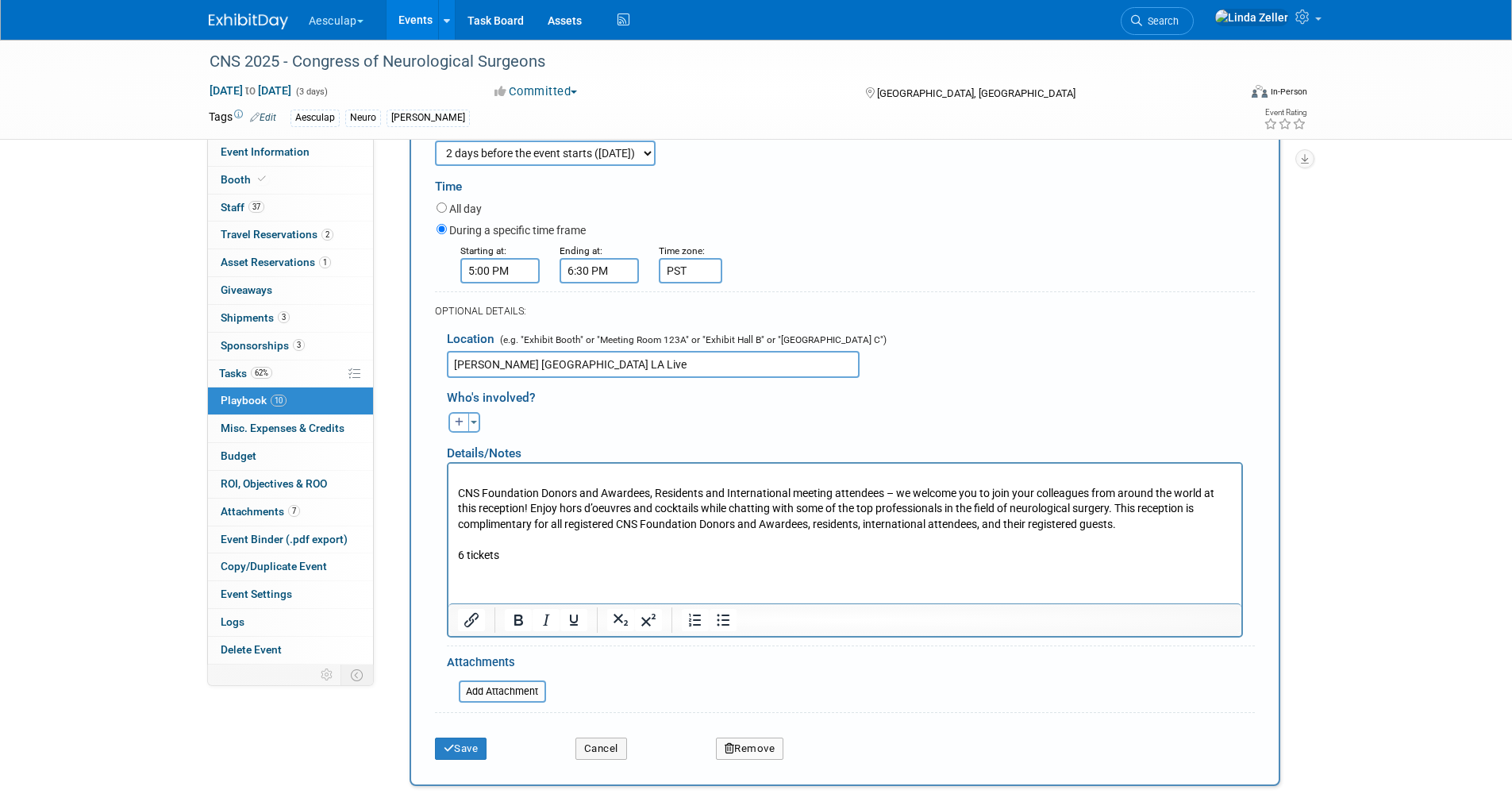
click at [457, 471] on p "Rich Text Area. Press ALT-0 for help." at bounding box center [843, 477] width 774 height 16
click at [466, 754] on button "Save" at bounding box center [462, 748] width 53 height 22
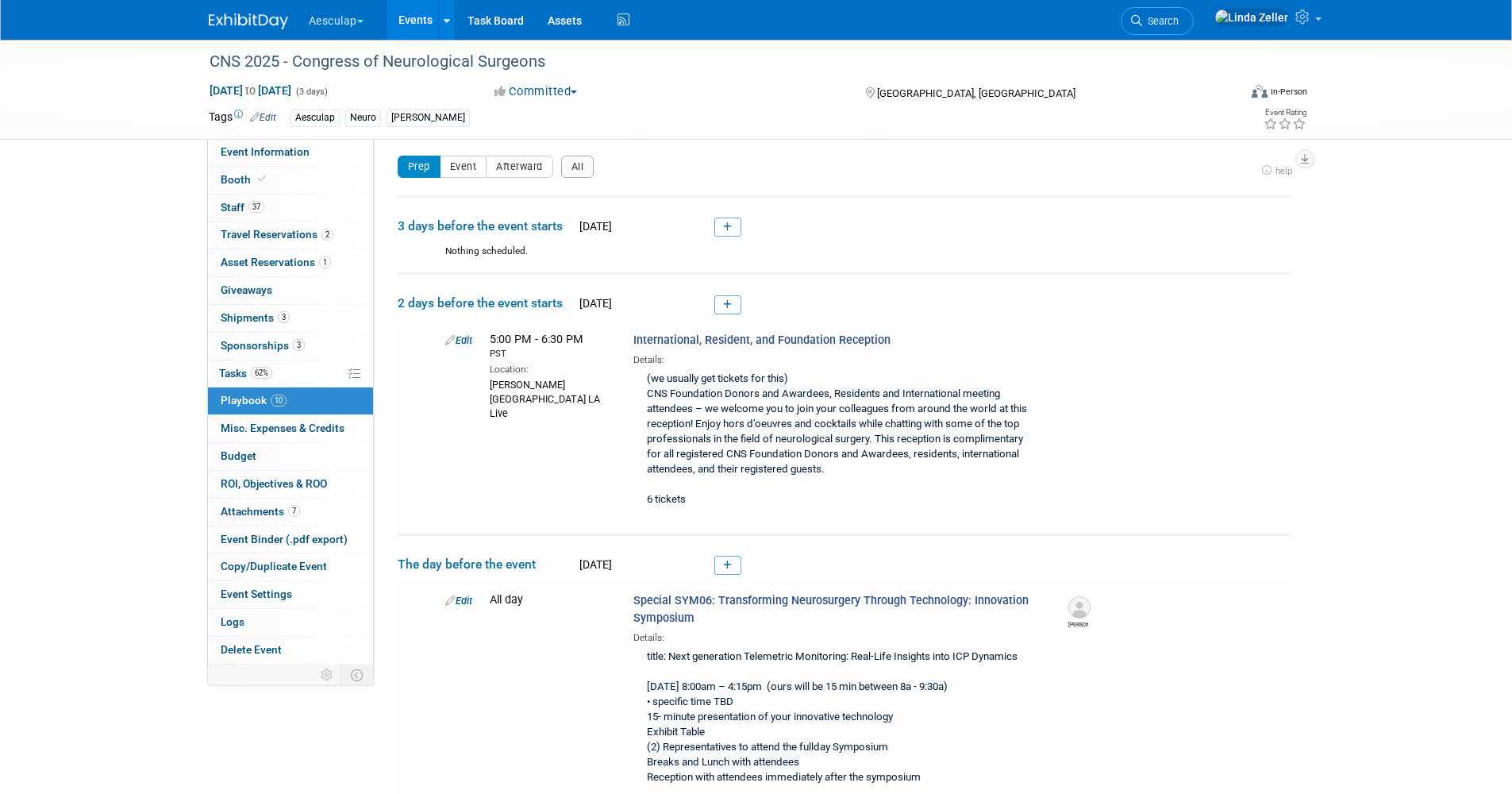
scroll to position [0, 0]
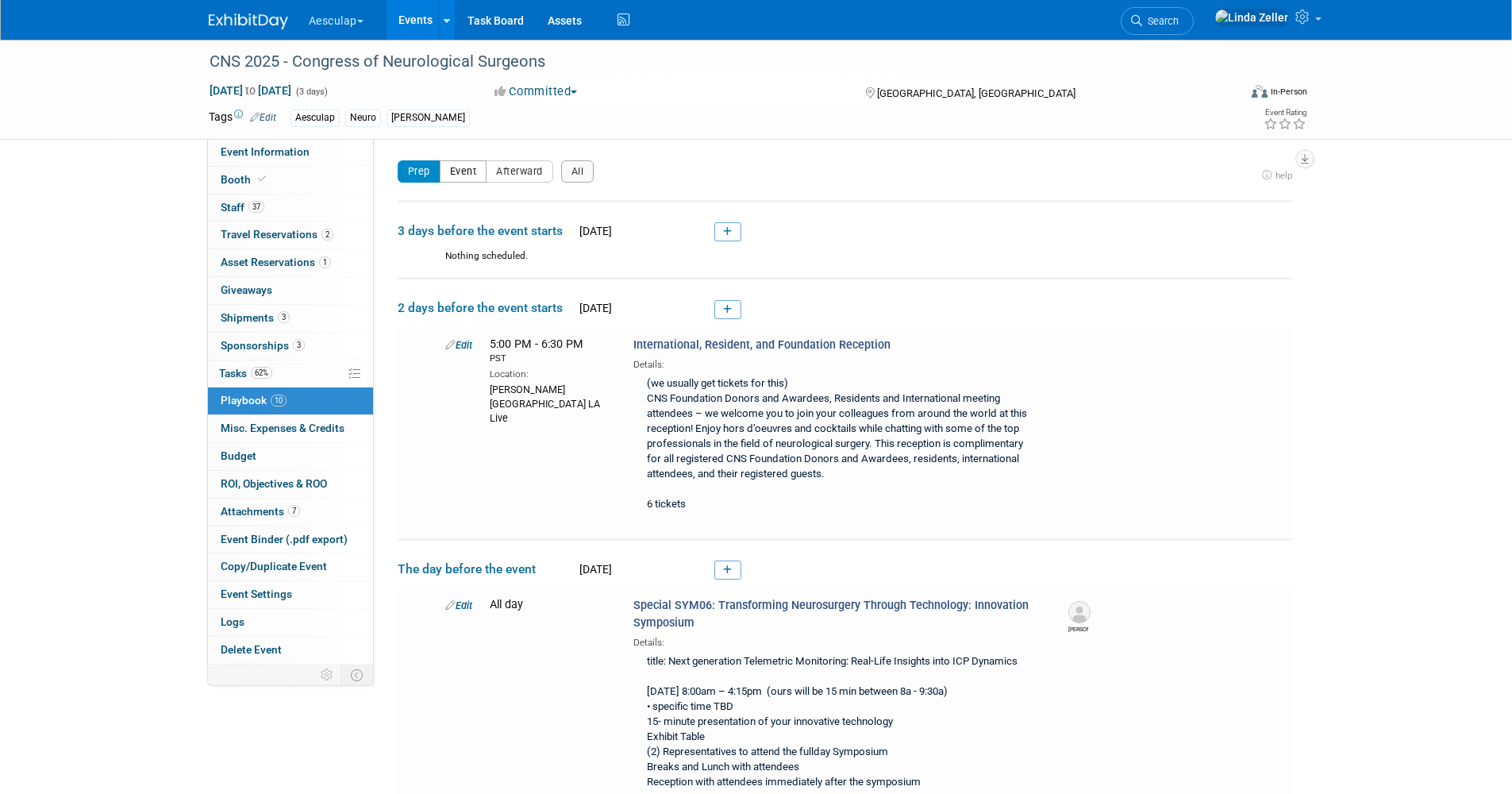
click at [467, 177] on button "Event" at bounding box center [463, 171] width 48 height 22
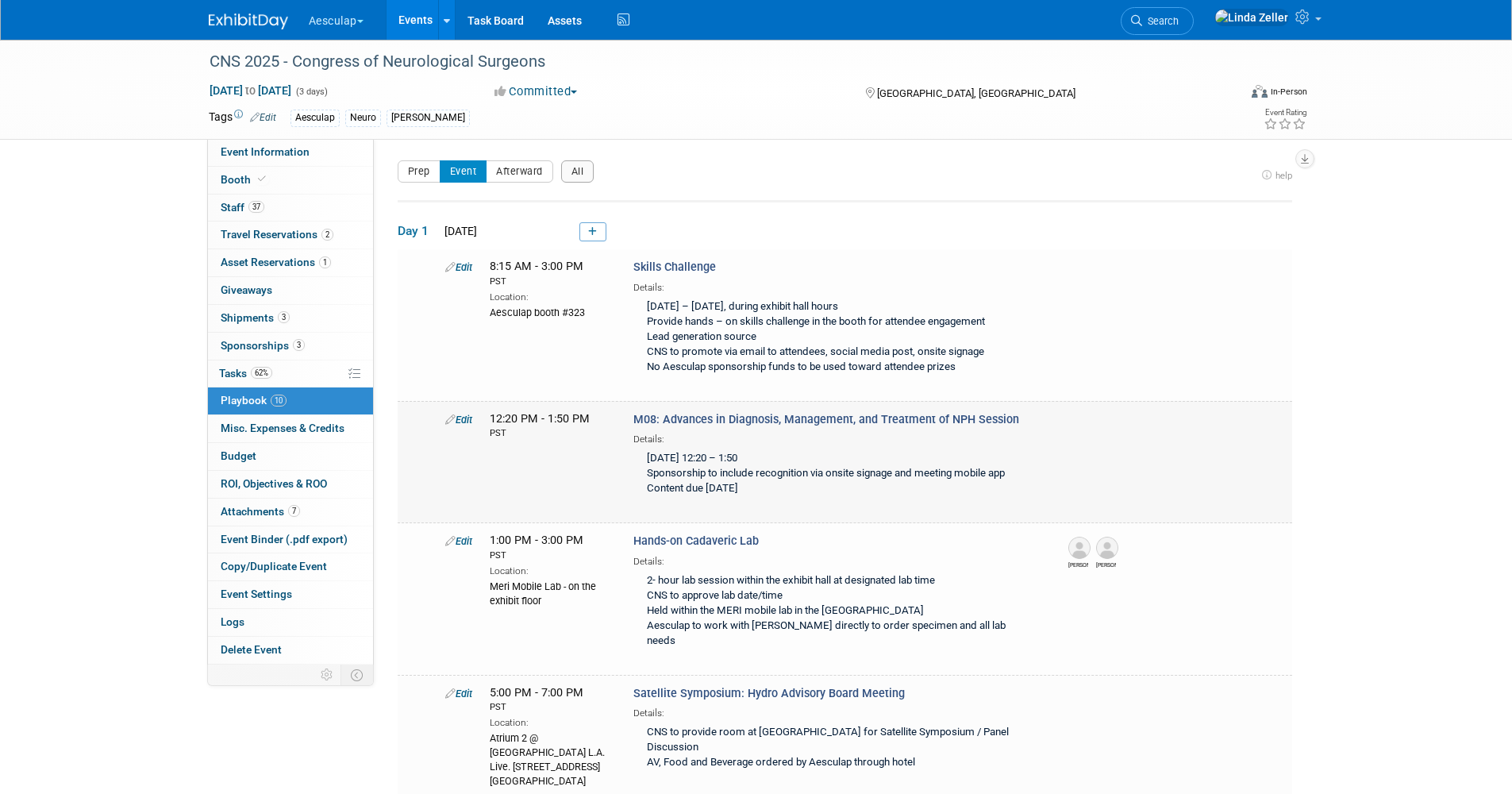
click at [467, 420] on link "Edit" at bounding box center [459, 420] width 27 height 12
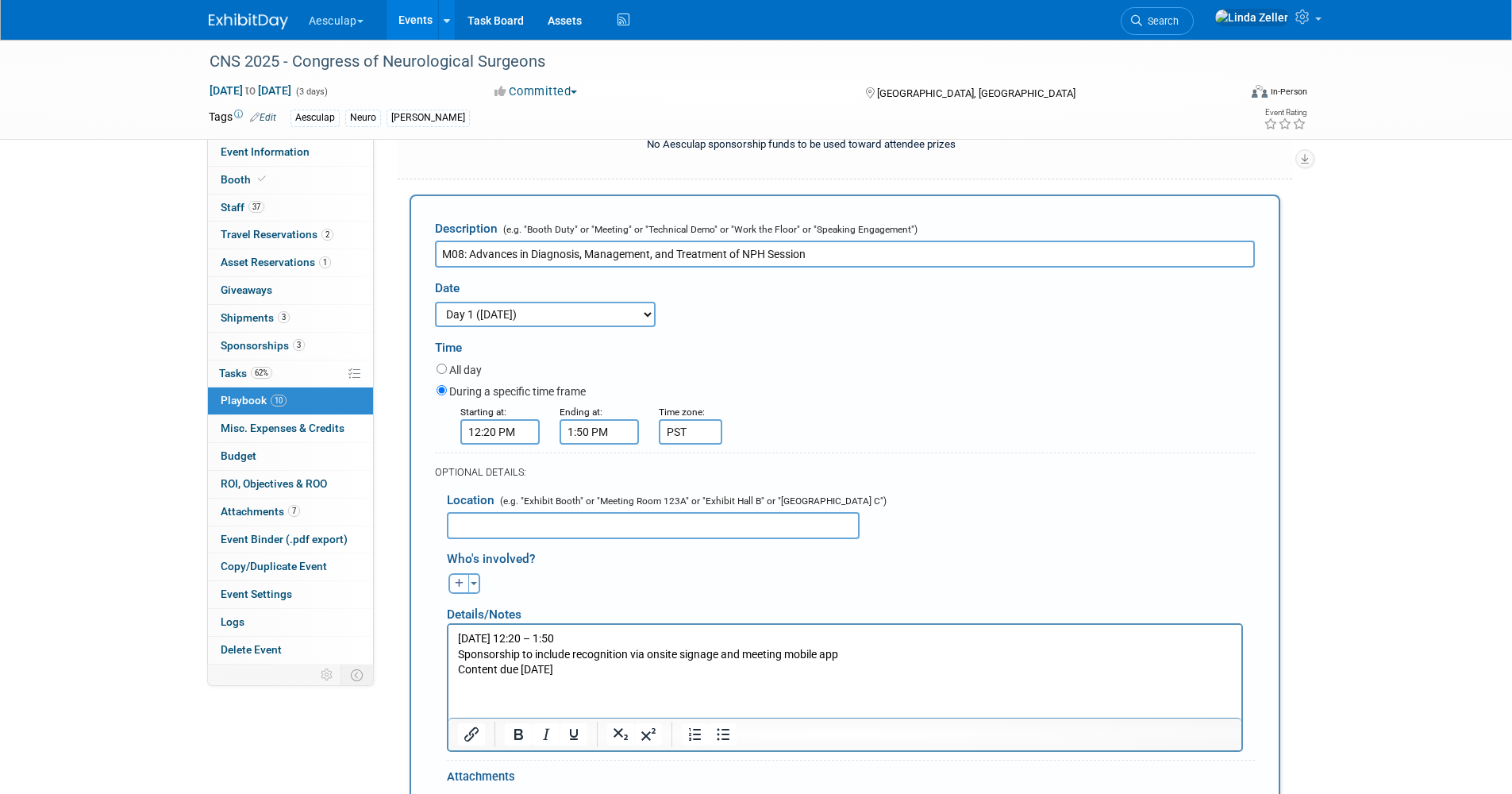
click at [459, 528] on input "text" at bounding box center [653, 525] width 413 height 27
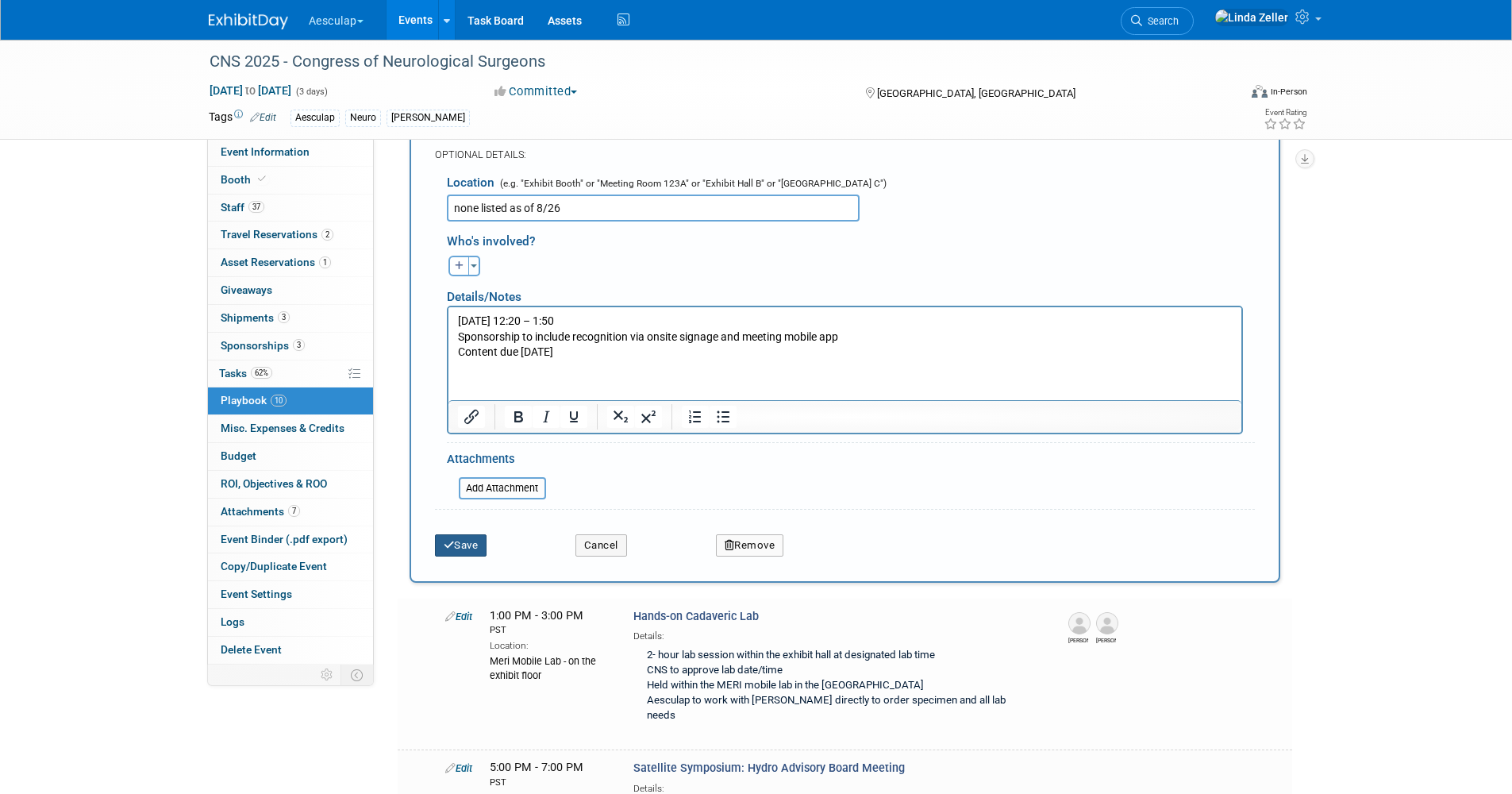
type input "none listed as of 8/26"
click at [467, 543] on button "Save" at bounding box center [462, 545] width 53 height 22
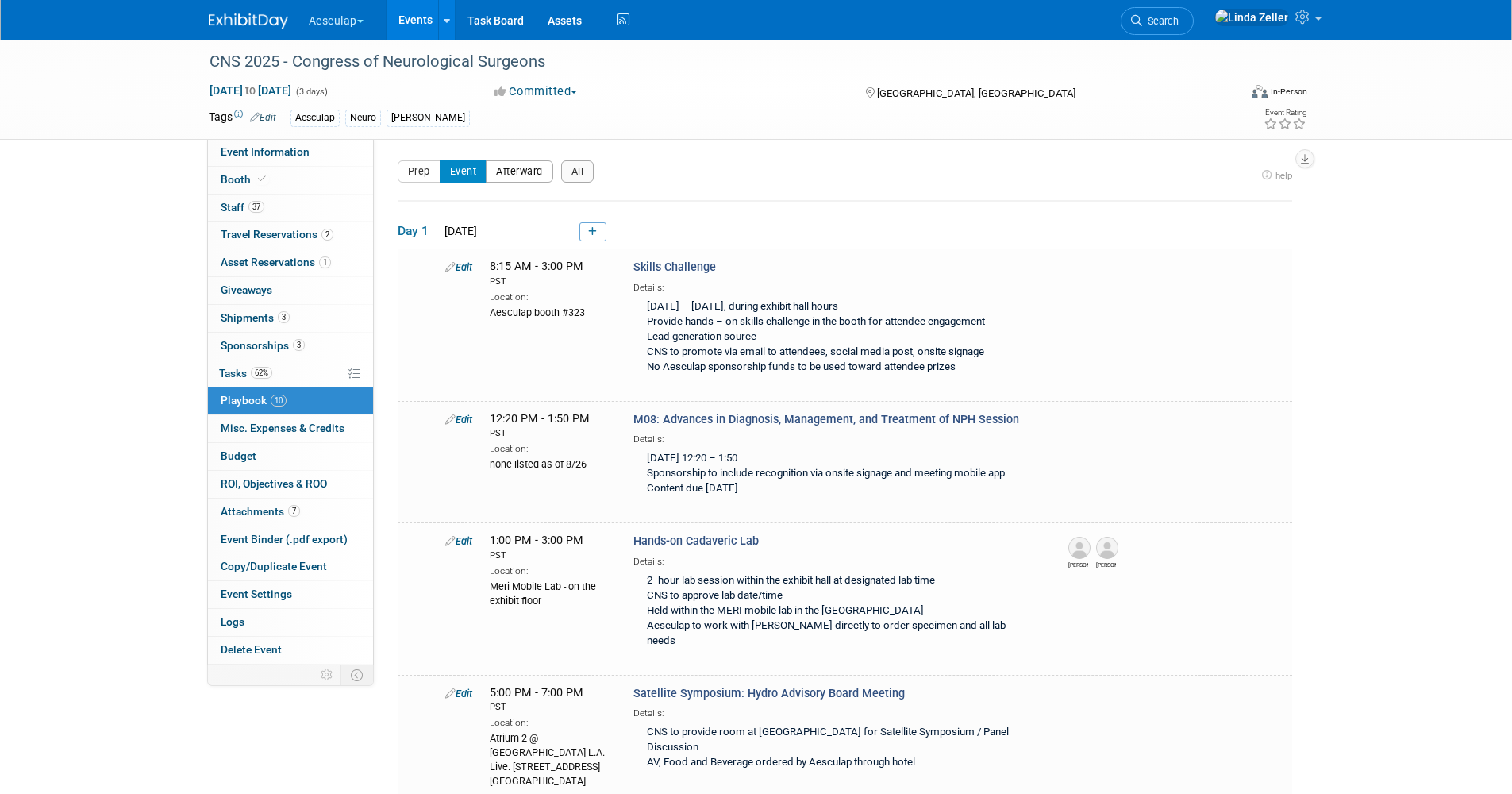
click at [516, 163] on button "Afterward" at bounding box center [519, 171] width 67 height 22
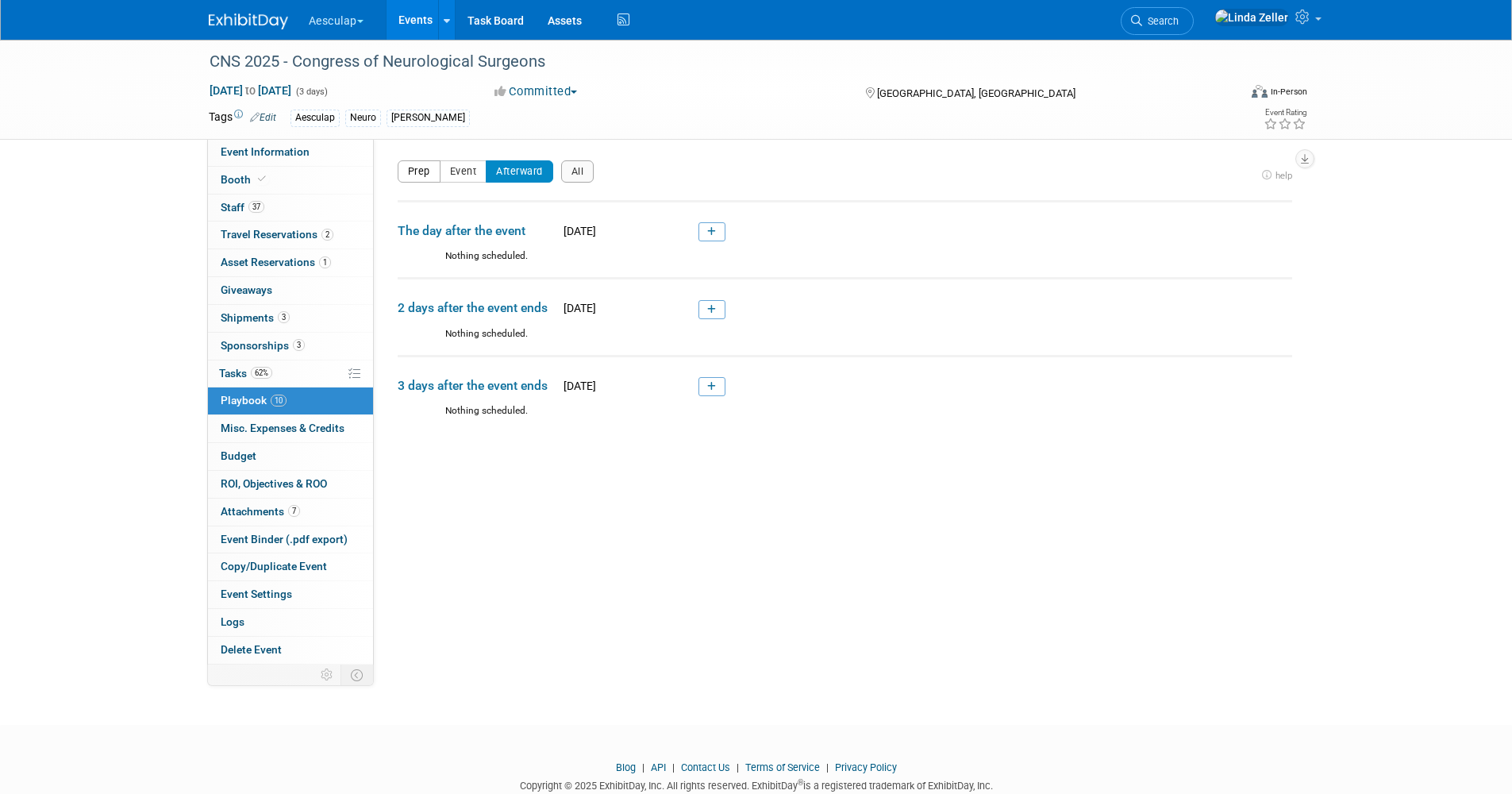
click at [422, 163] on button "Prep" at bounding box center [419, 171] width 43 height 22
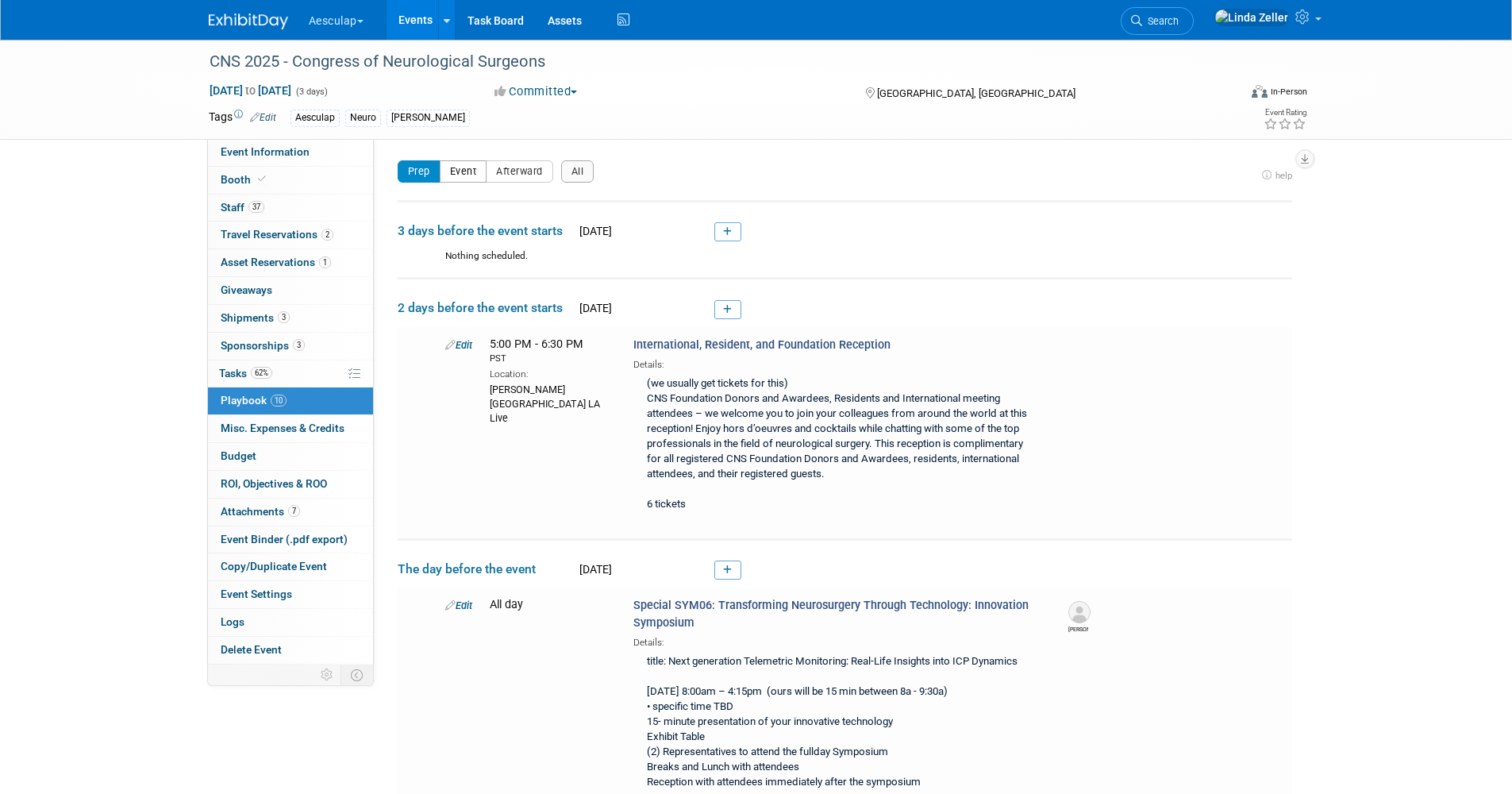
click at [462, 169] on button "Event" at bounding box center [463, 171] width 48 height 22
